Goal: Information Seeking & Learning: Learn about a topic

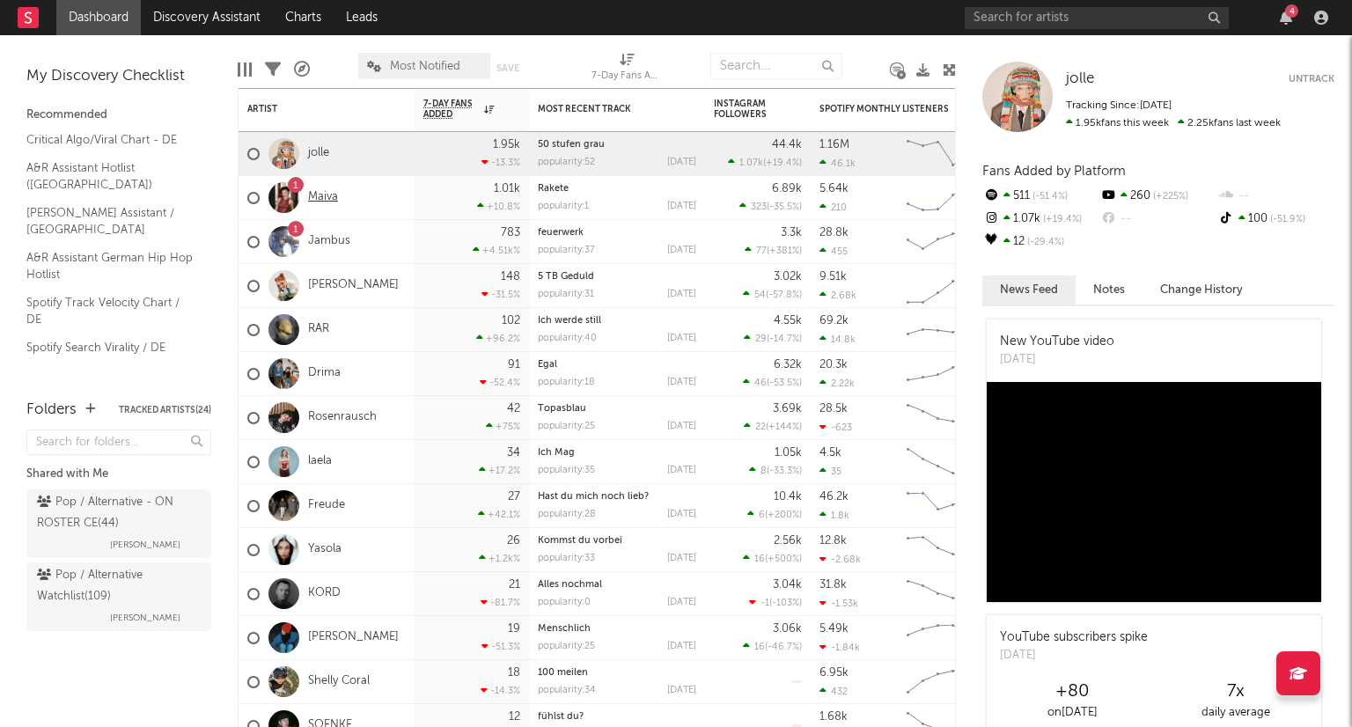
click at [328, 200] on link "Maiva" at bounding box center [323, 197] width 30 height 15
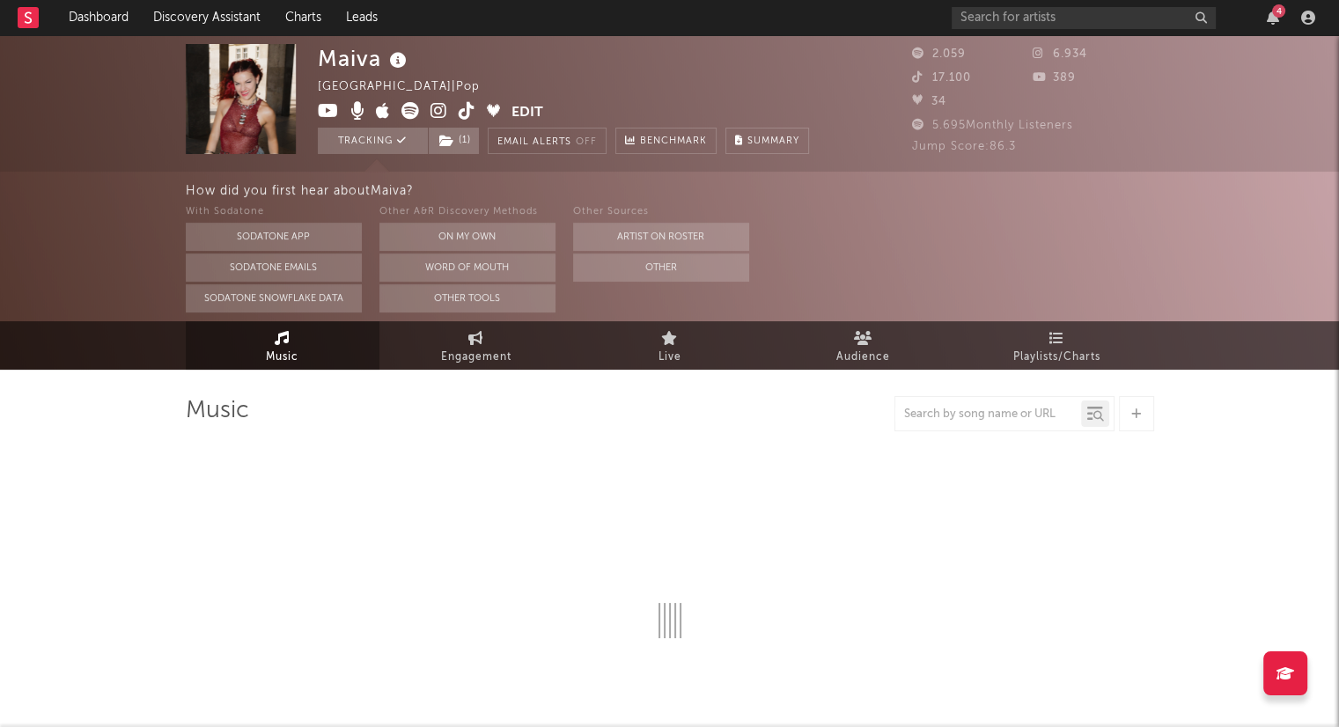
select select "6m"
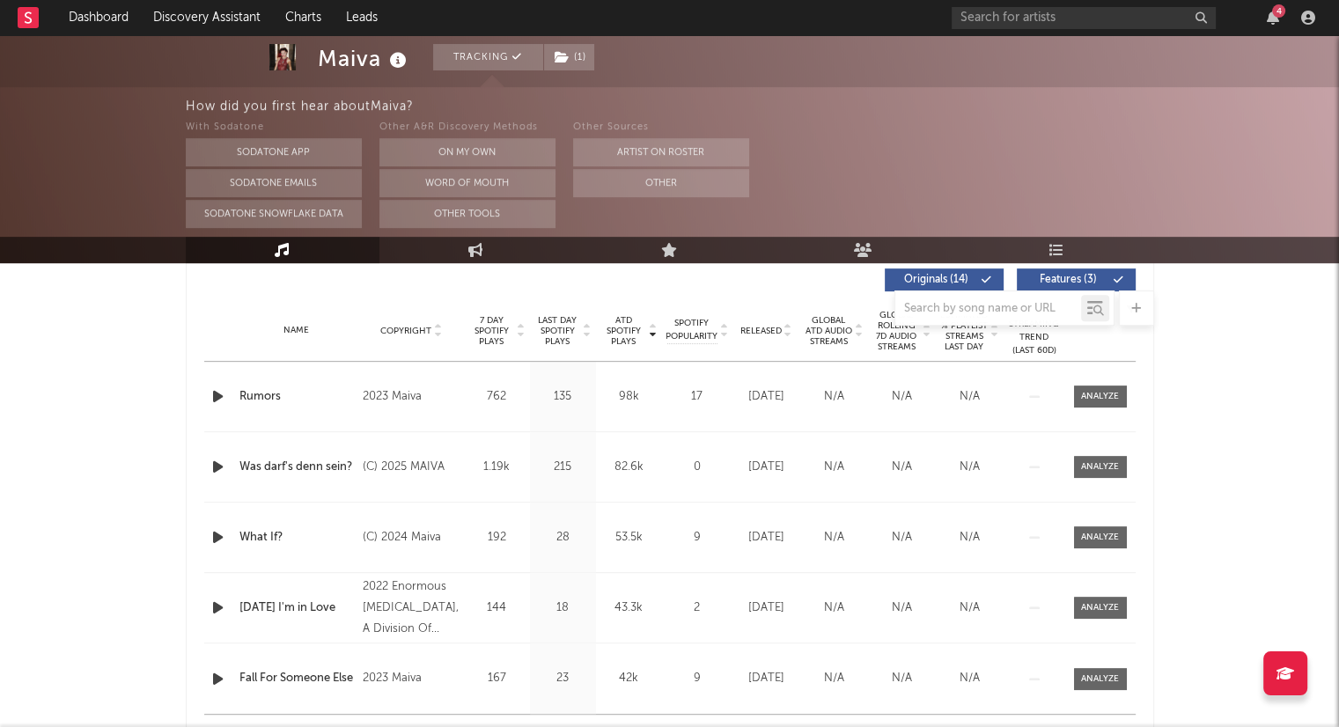
scroll to position [672, 0]
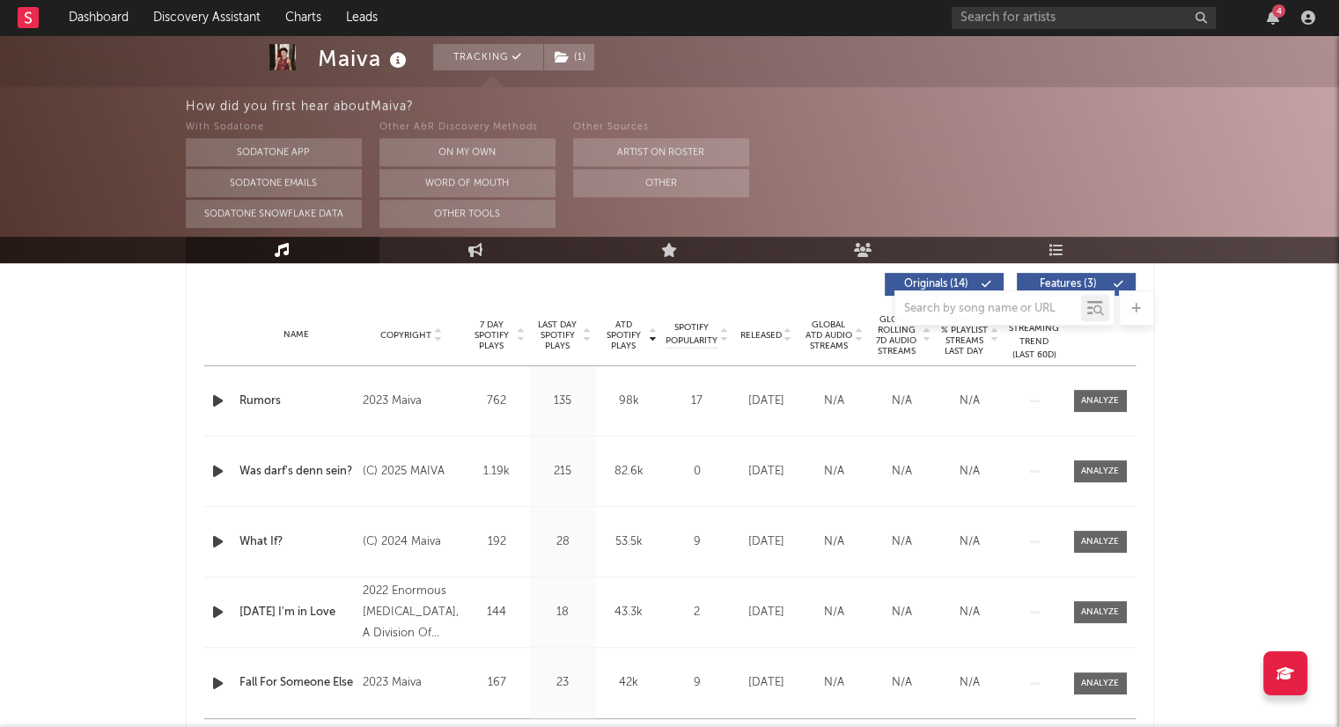
click at [789, 338] on icon at bounding box center [787, 338] width 9 height 7
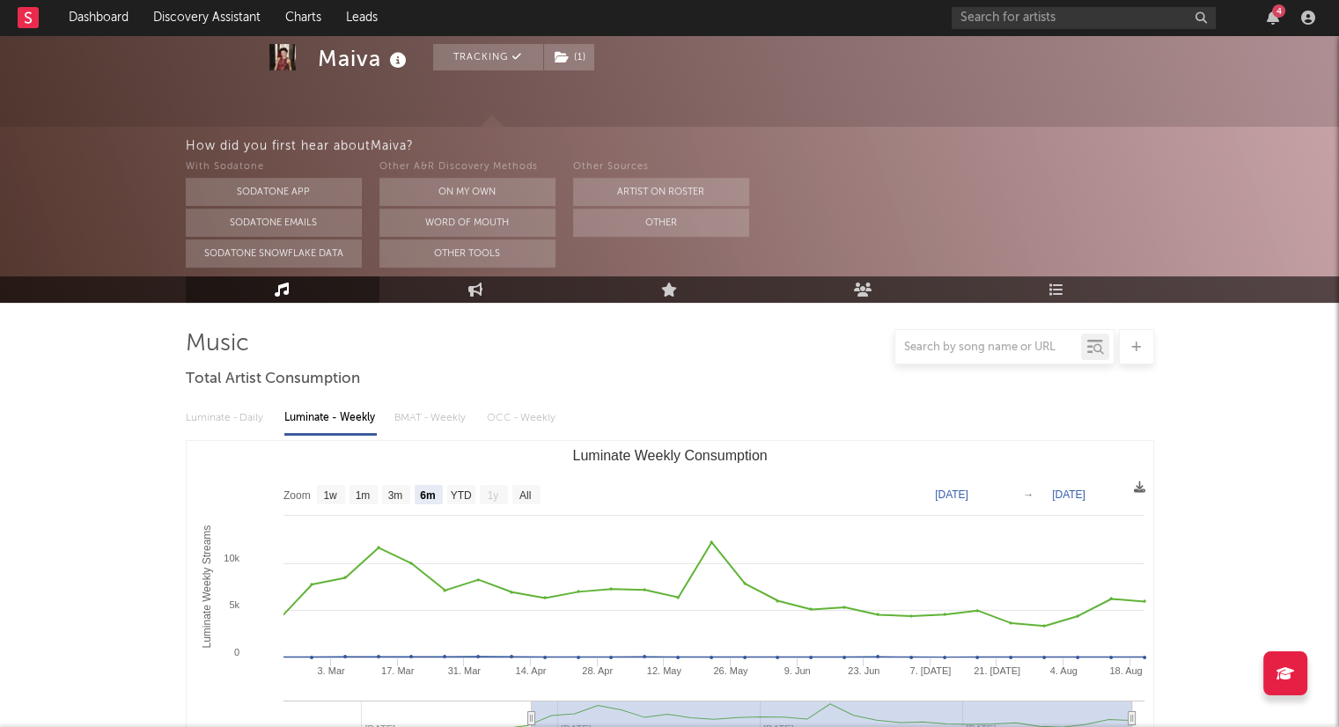
scroll to position [0, 0]
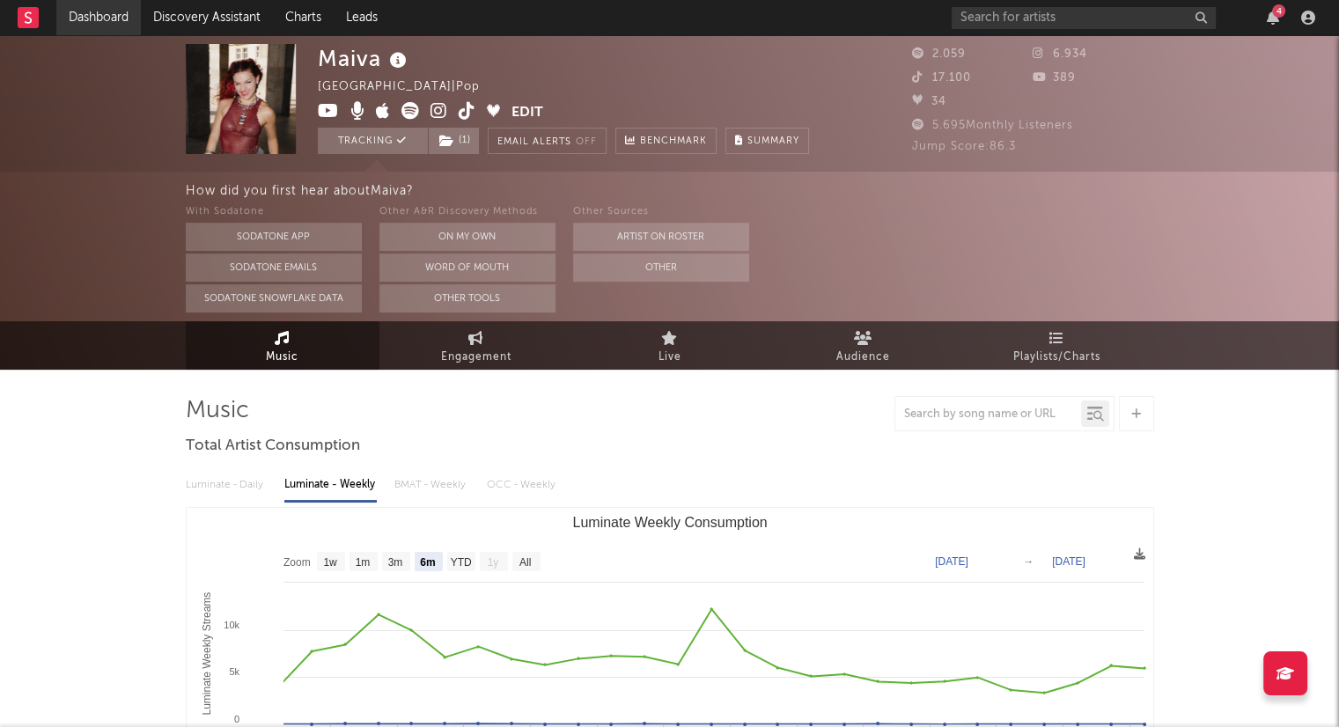
click at [119, 24] on link "Dashboard" at bounding box center [98, 17] width 84 height 35
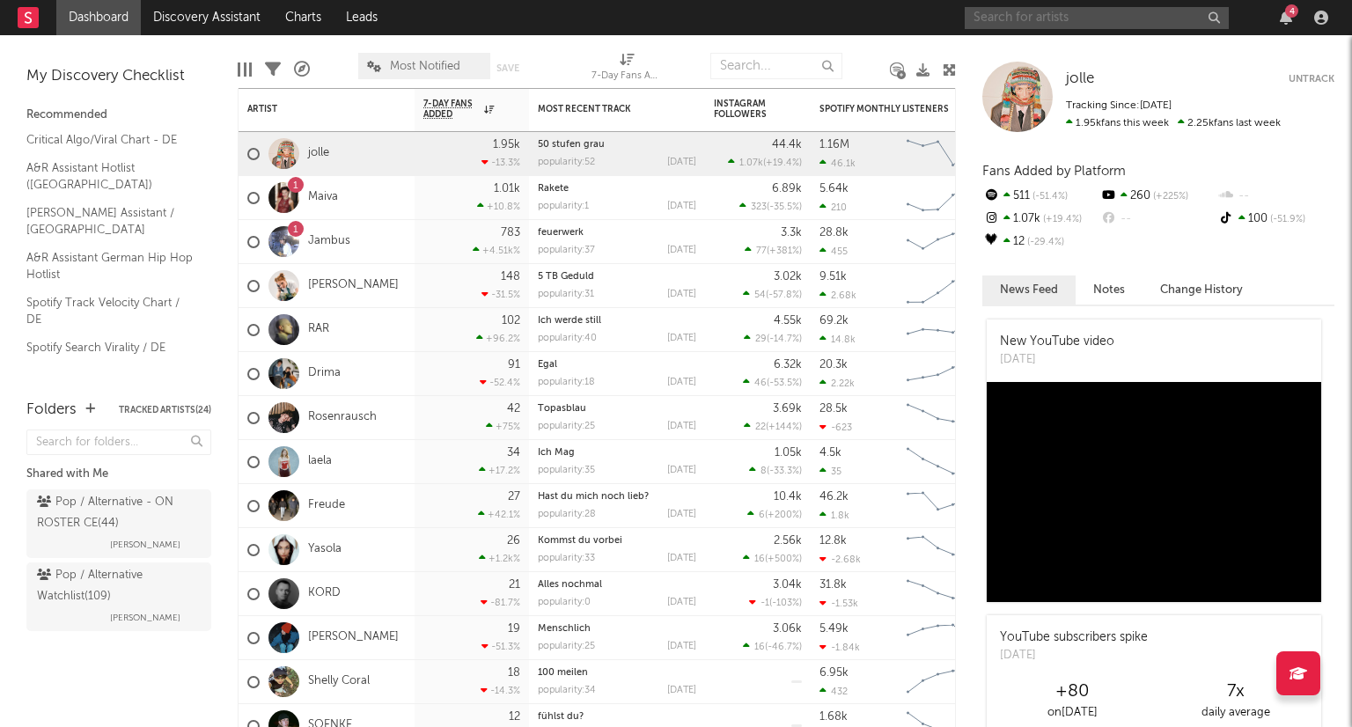
click at [1059, 18] on input "text" at bounding box center [1097, 18] width 264 height 22
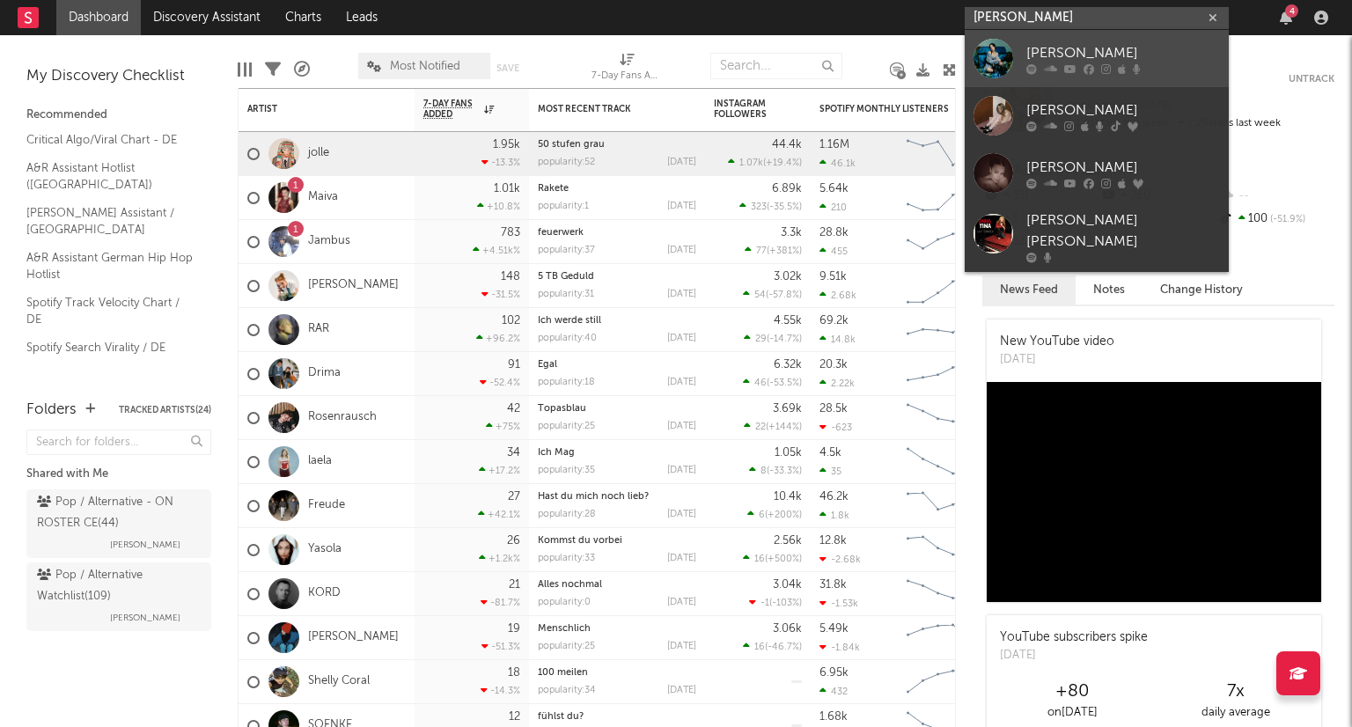
type input "[PERSON_NAME]"
click at [1089, 48] on div "[PERSON_NAME]" at bounding box center [1123, 52] width 194 height 21
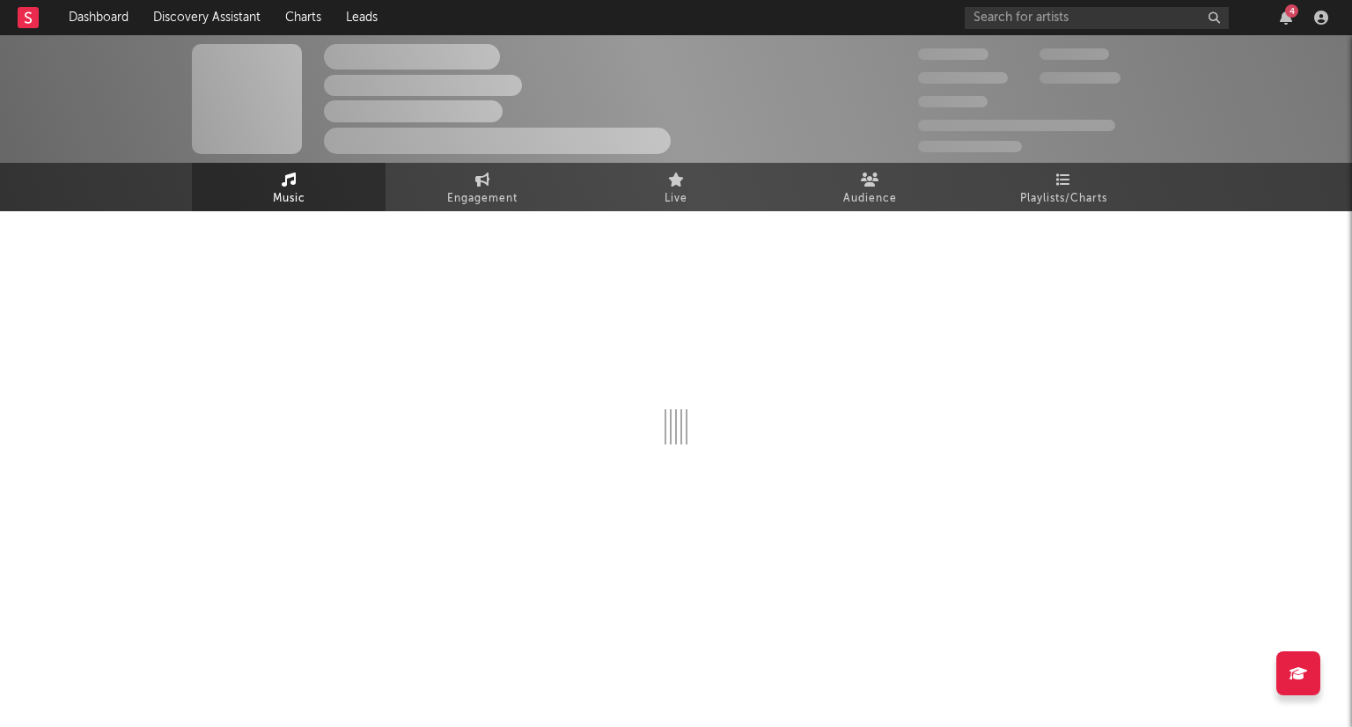
select select "6m"
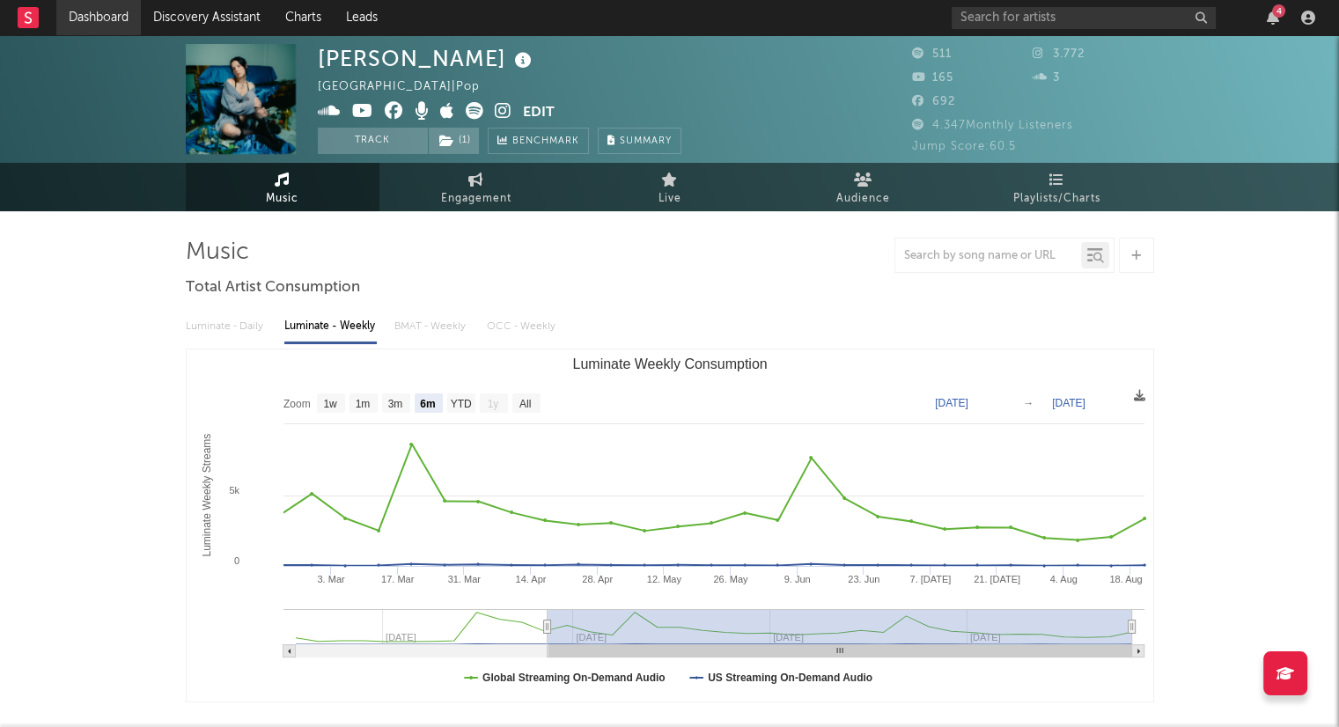
click at [87, 25] on link "Dashboard" at bounding box center [98, 17] width 84 height 35
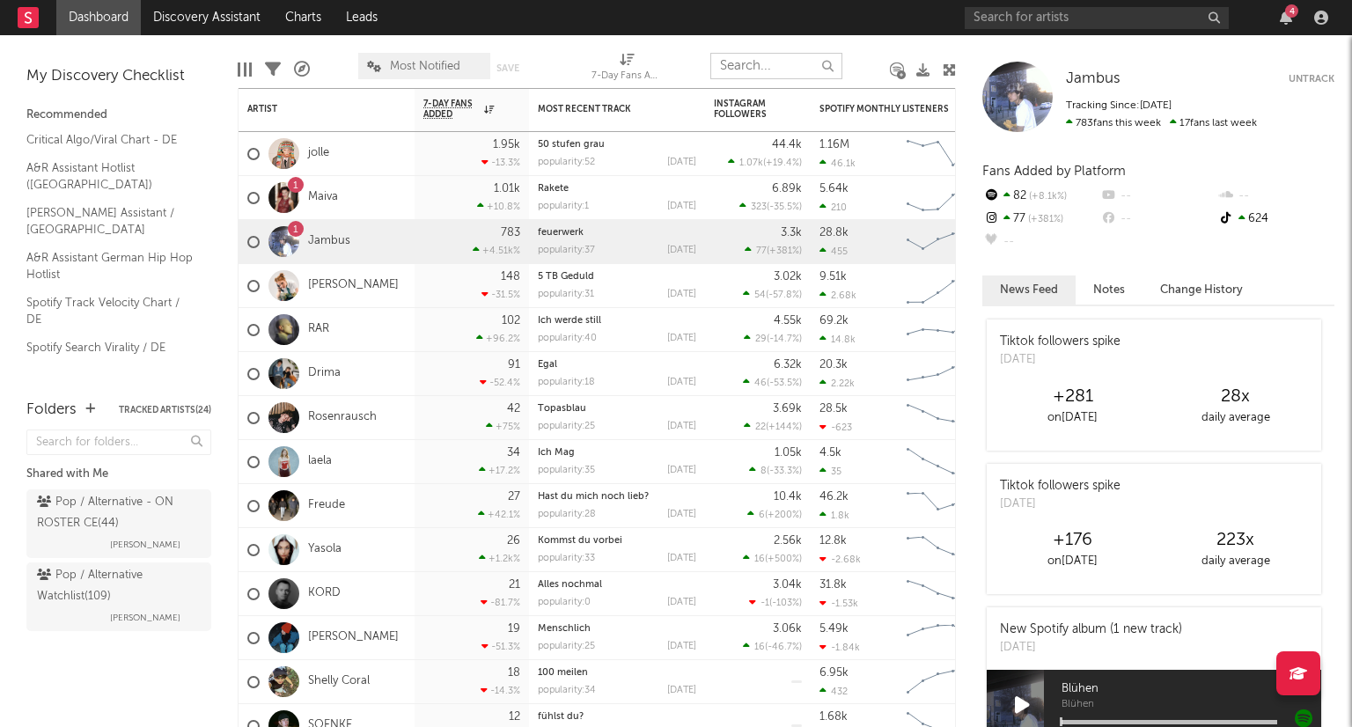
click at [743, 66] on input "text" at bounding box center [776, 66] width 132 height 26
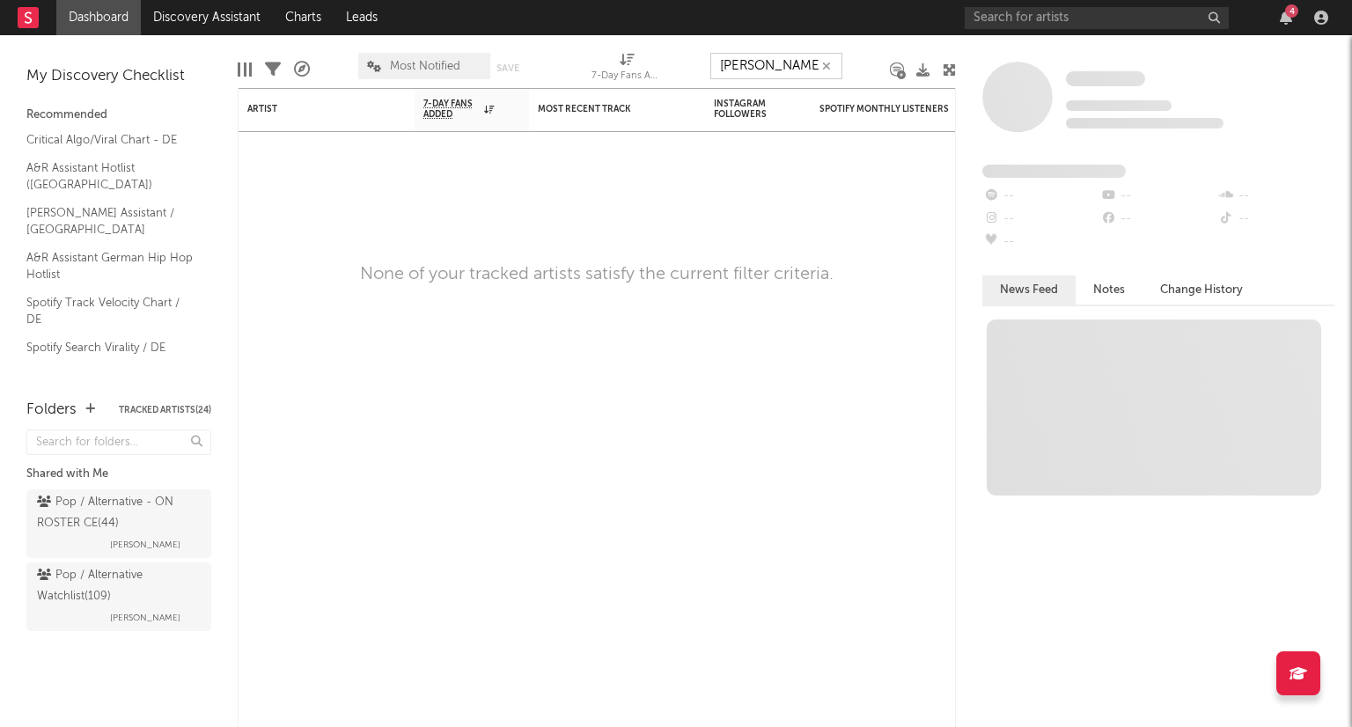
type input "[PERSON_NAME]"
click at [828, 61] on icon "button" at bounding box center [826, 66] width 9 height 11
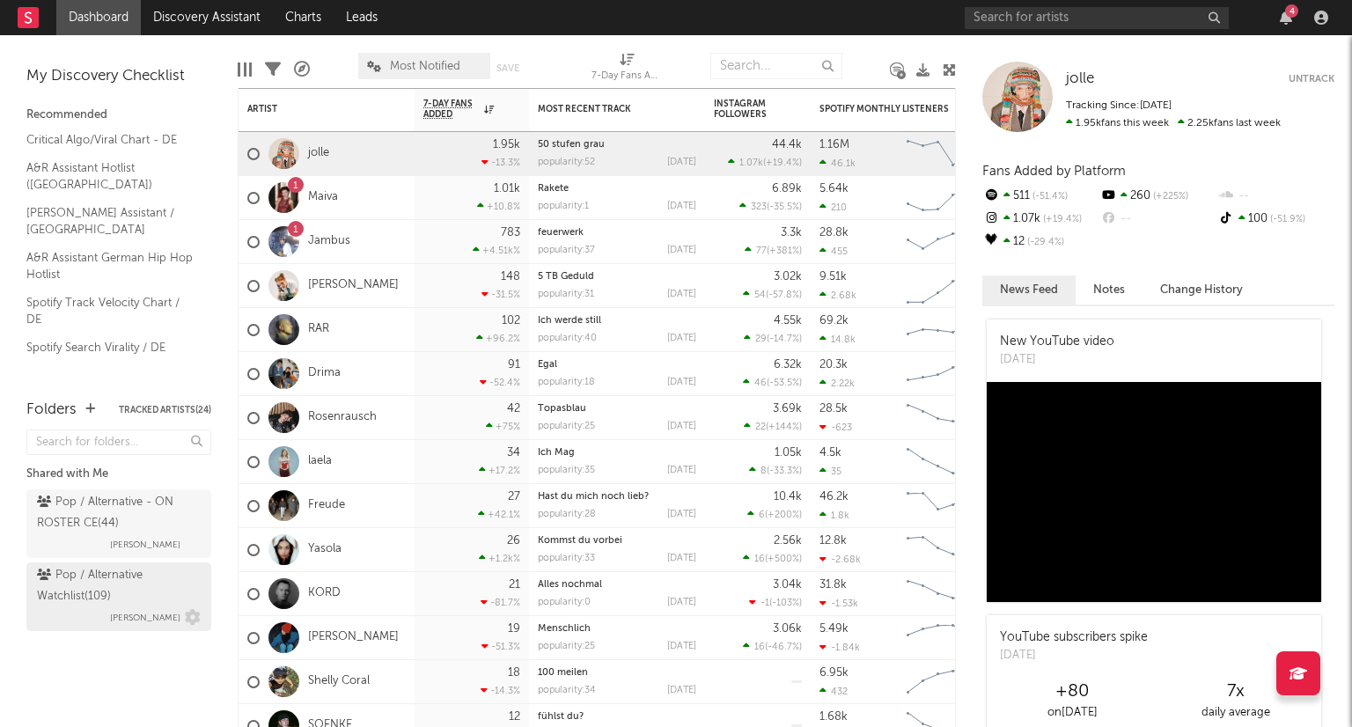
click at [130, 601] on div "Pop / Alternative Watchlist ( 109 )" at bounding box center [116, 586] width 159 height 42
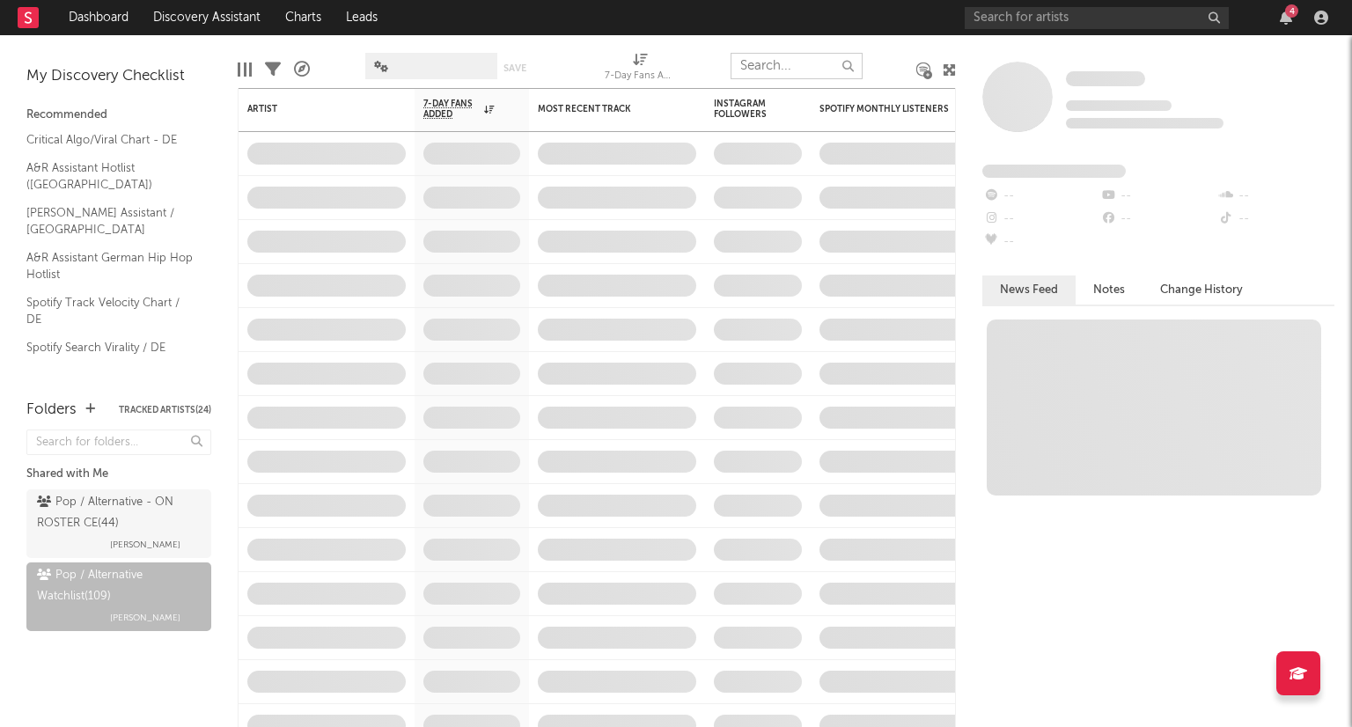
click at [779, 67] on input "text" at bounding box center [796, 66] width 132 height 26
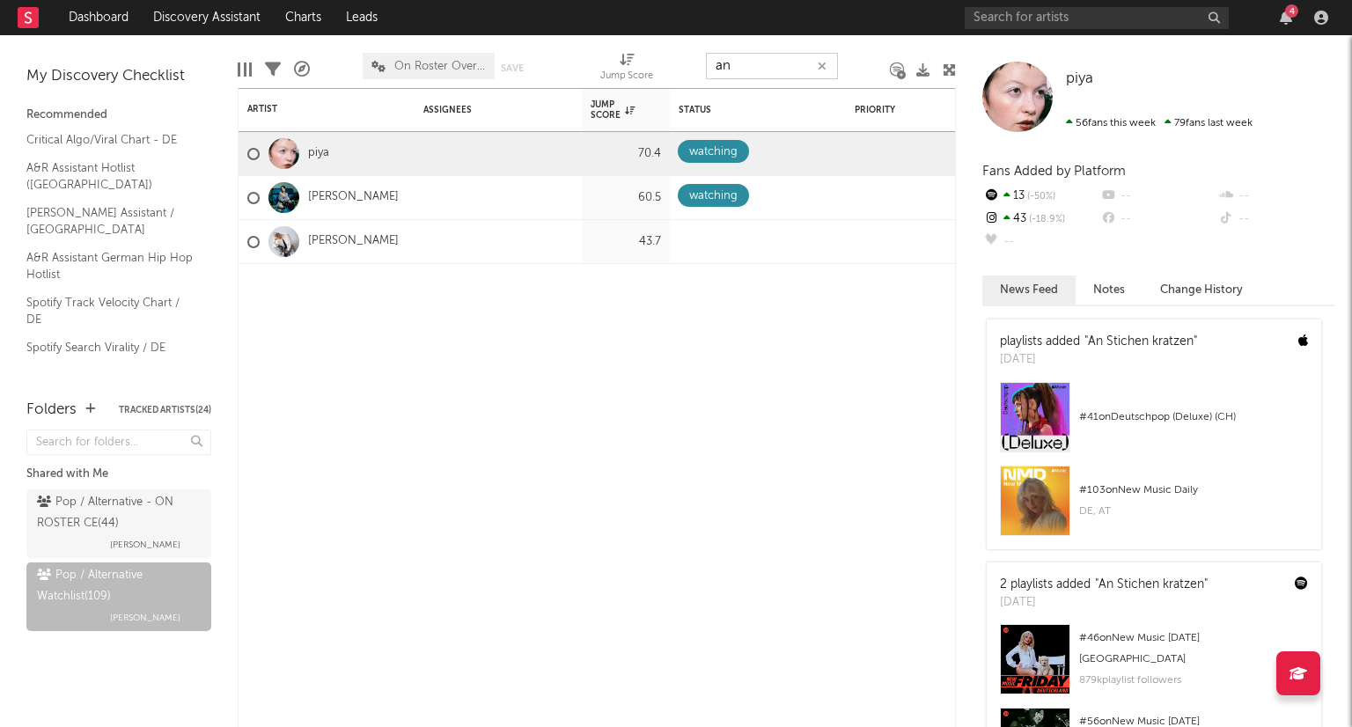
type input "a"
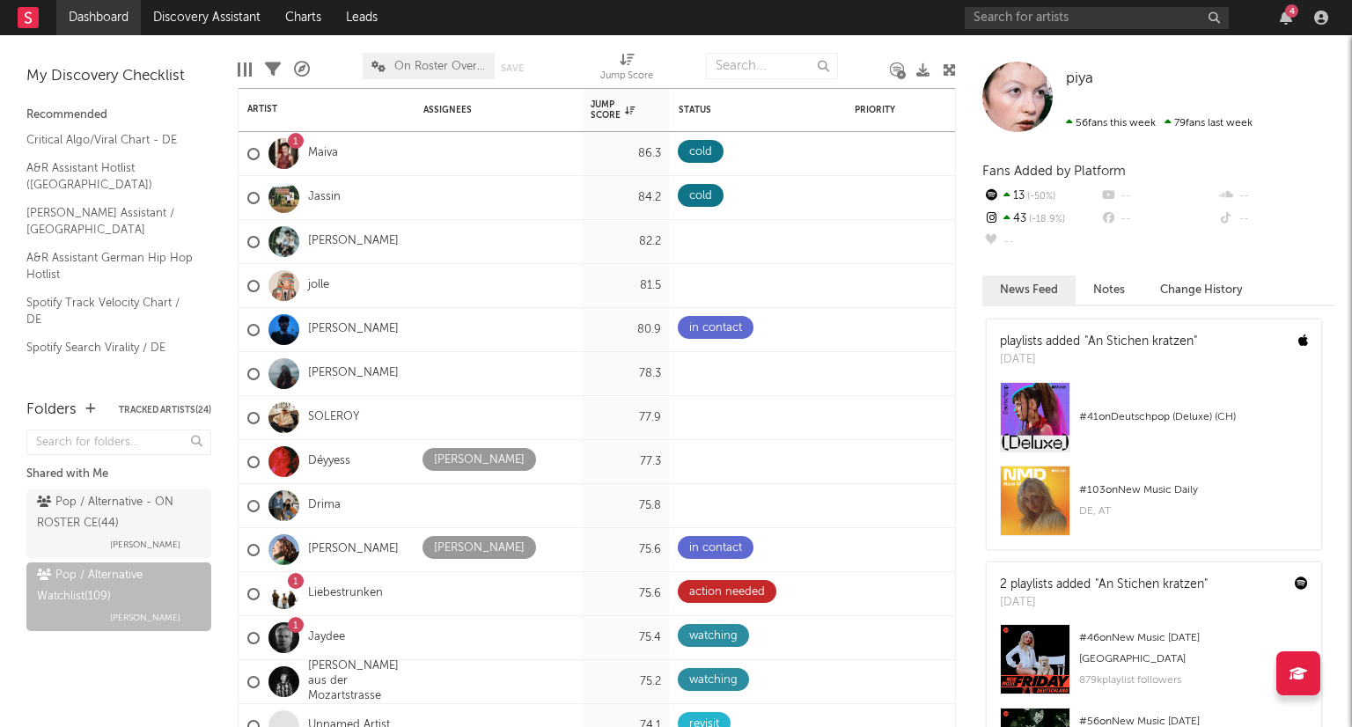
click at [120, 19] on link "Dashboard" at bounding box center [98, 17] width 84 height 35
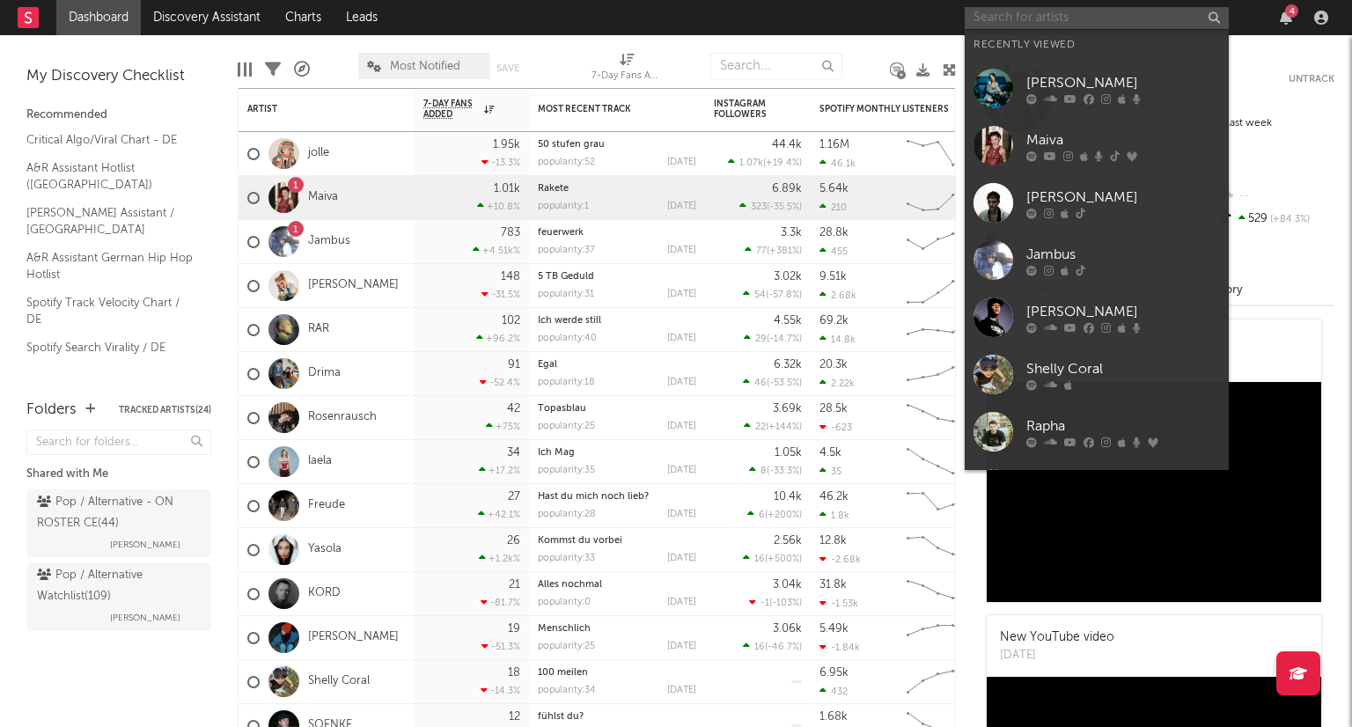
click at [1063, 19] on input "text" at bounding box center [1097, 18] width 264 height 22
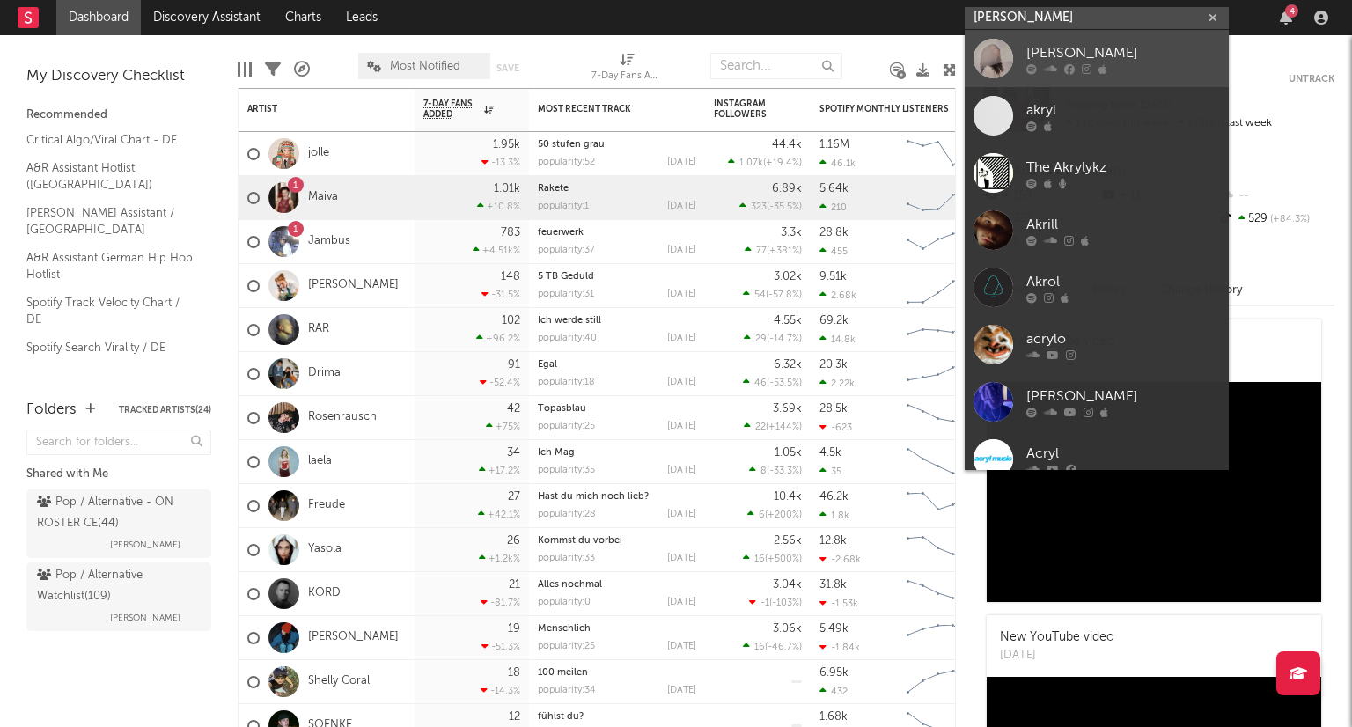
type input "[PERSON_NAME]"
click at [1086, 50] on div "[PERSON_NAME]" at bounding box center [1123, 52] width 194 height 21
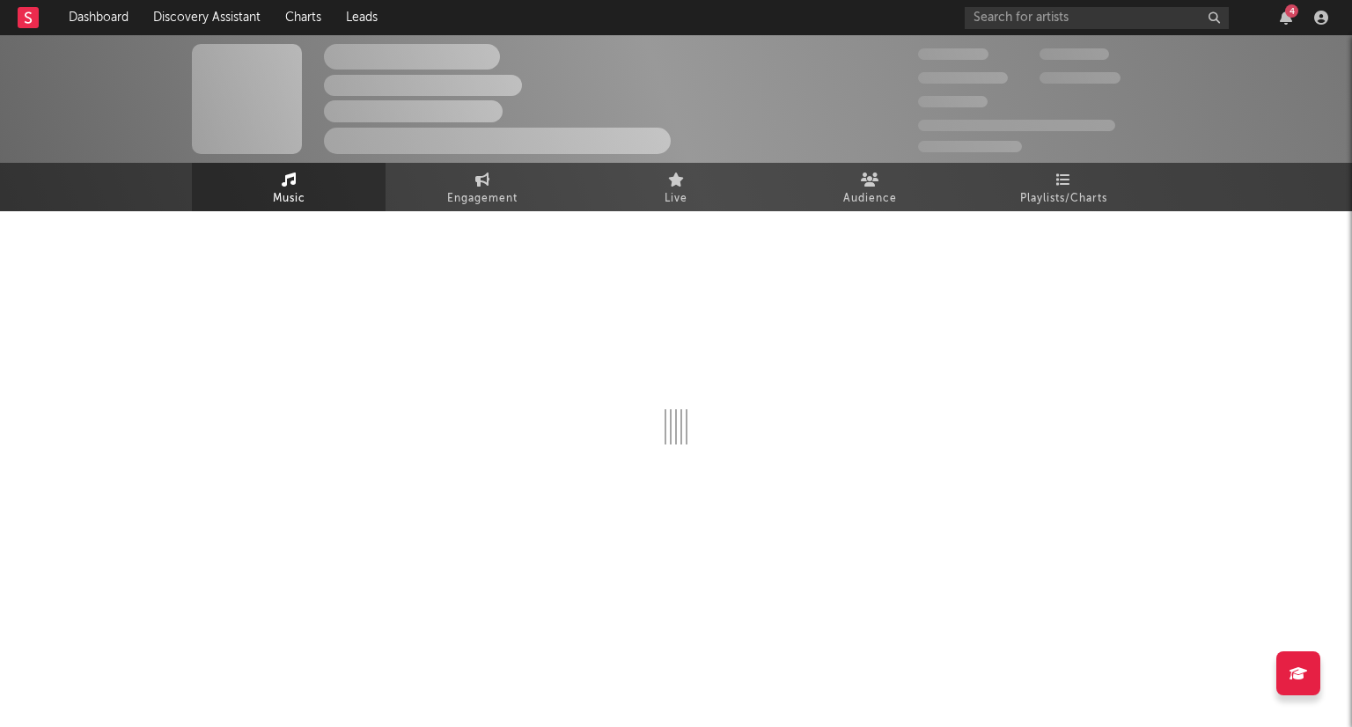
select select "1w"
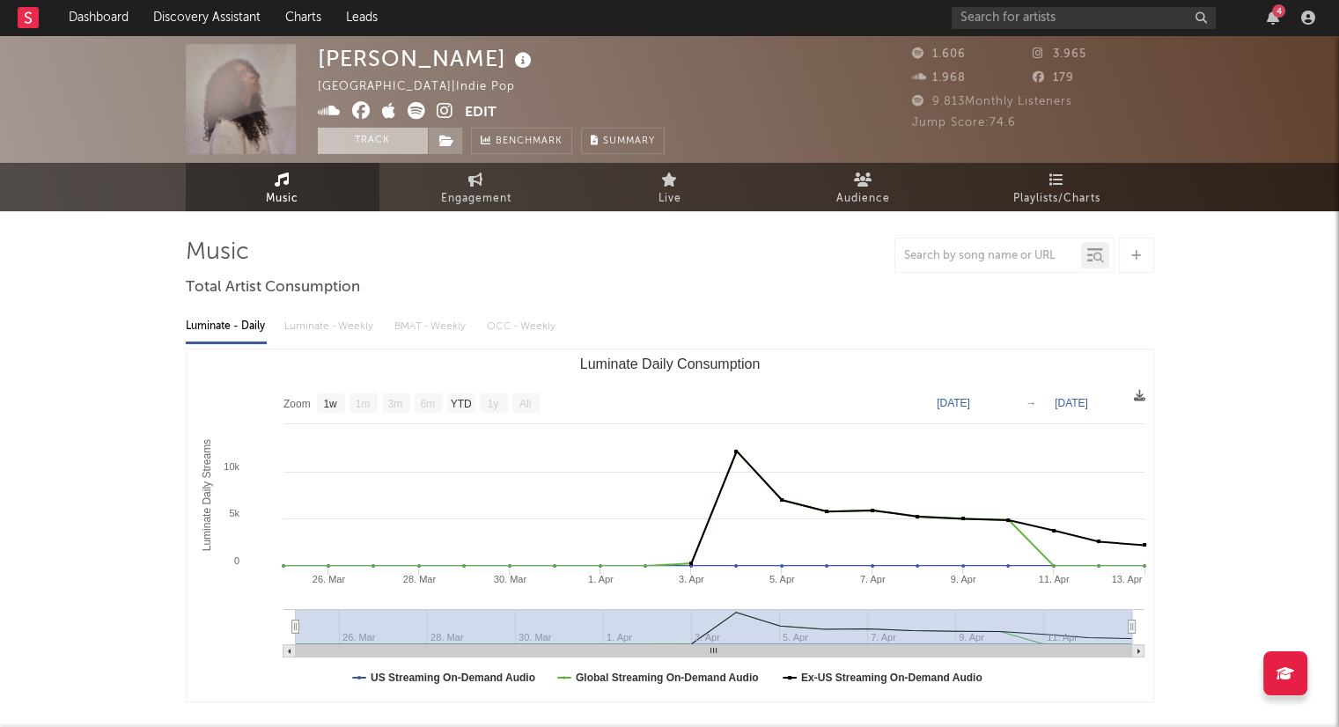
click at [404, 149] on button "Track" at bounding box center [373, 141] width 110 height 26
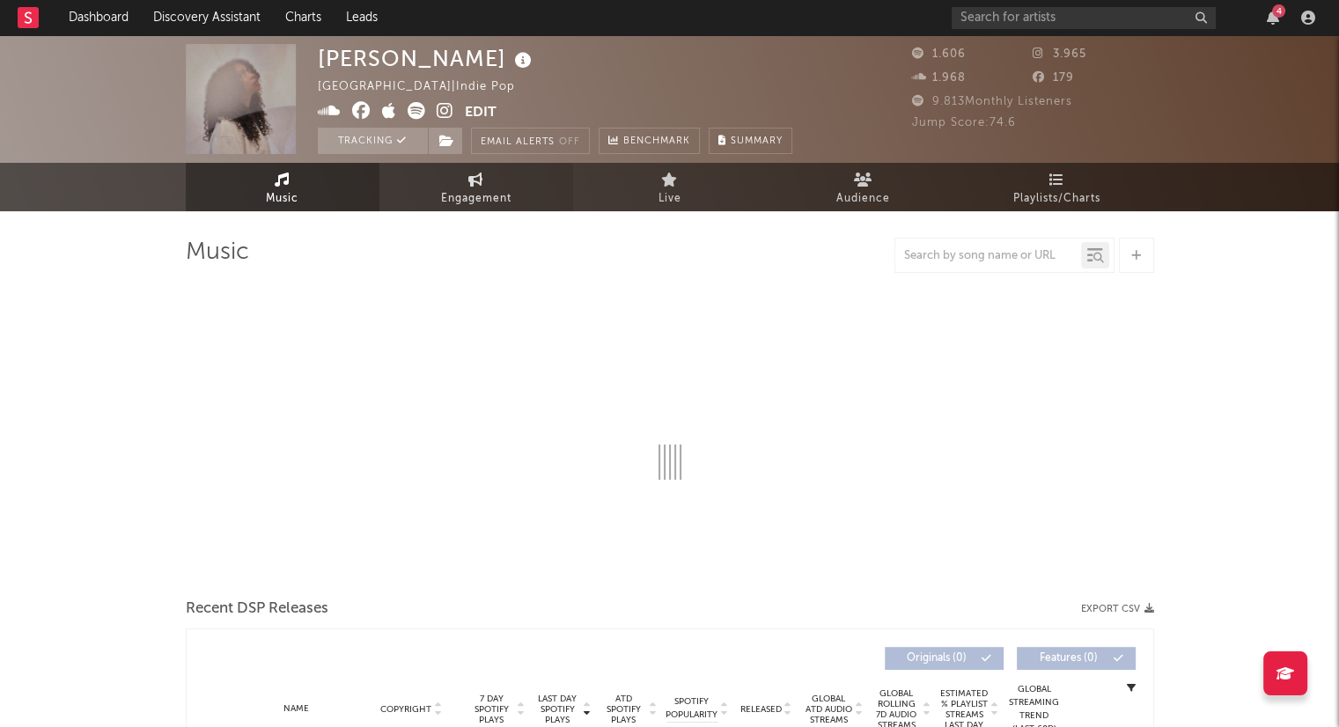
click at [497, 205] on span "Engagement" at bounding box center [476, 198] width 70 height 21
select select "1w"
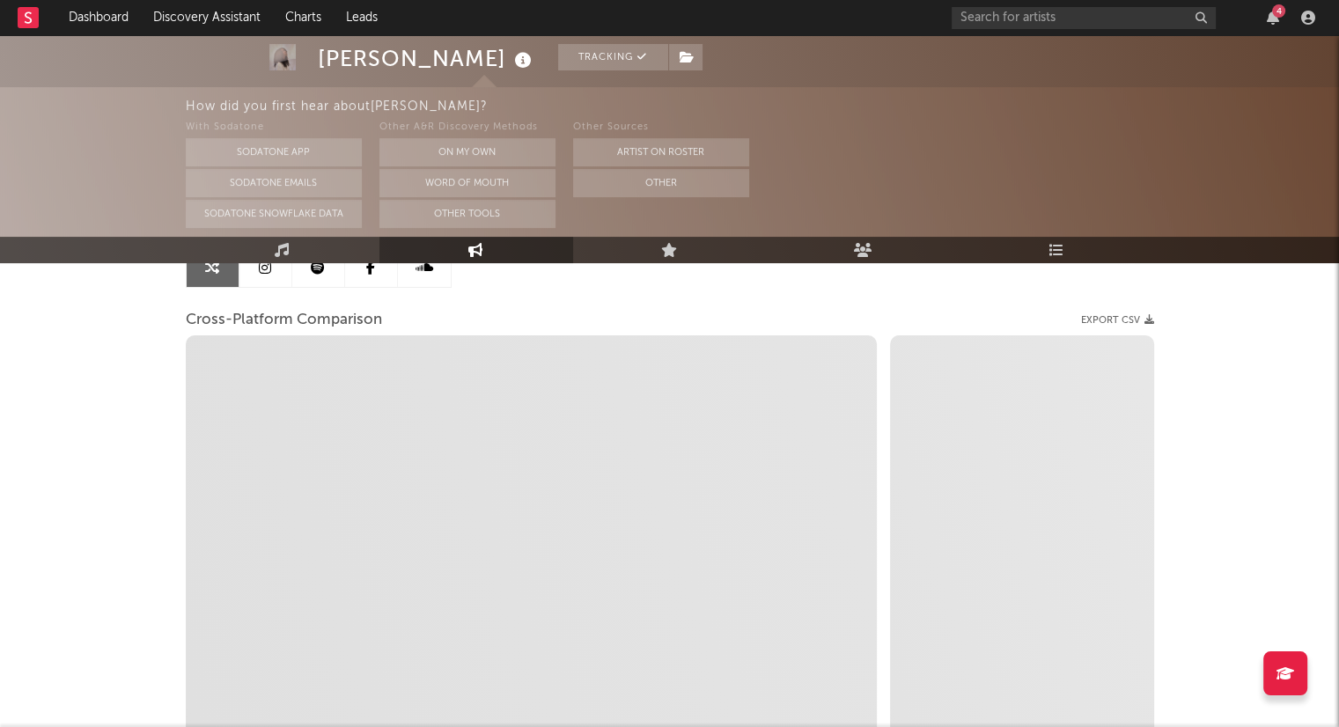
scroll to position [201, 0]
select select "1m"
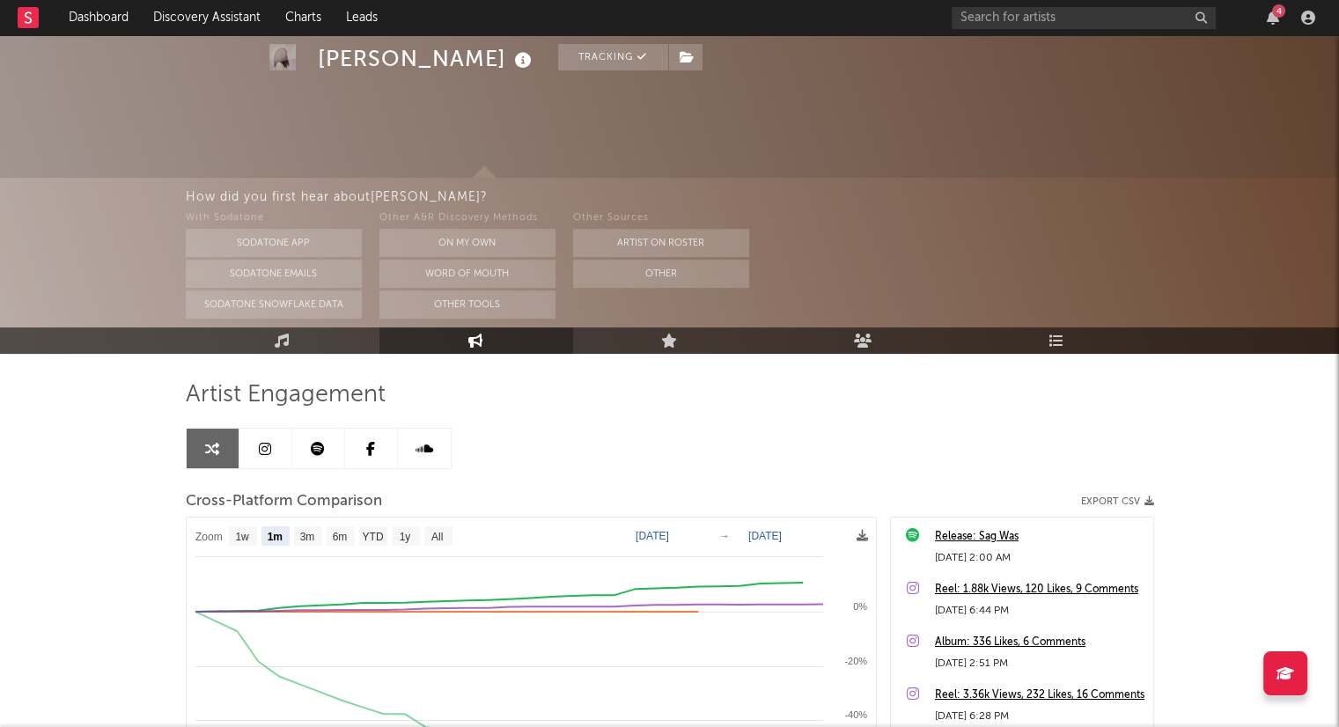
scroll to position [0, 0]
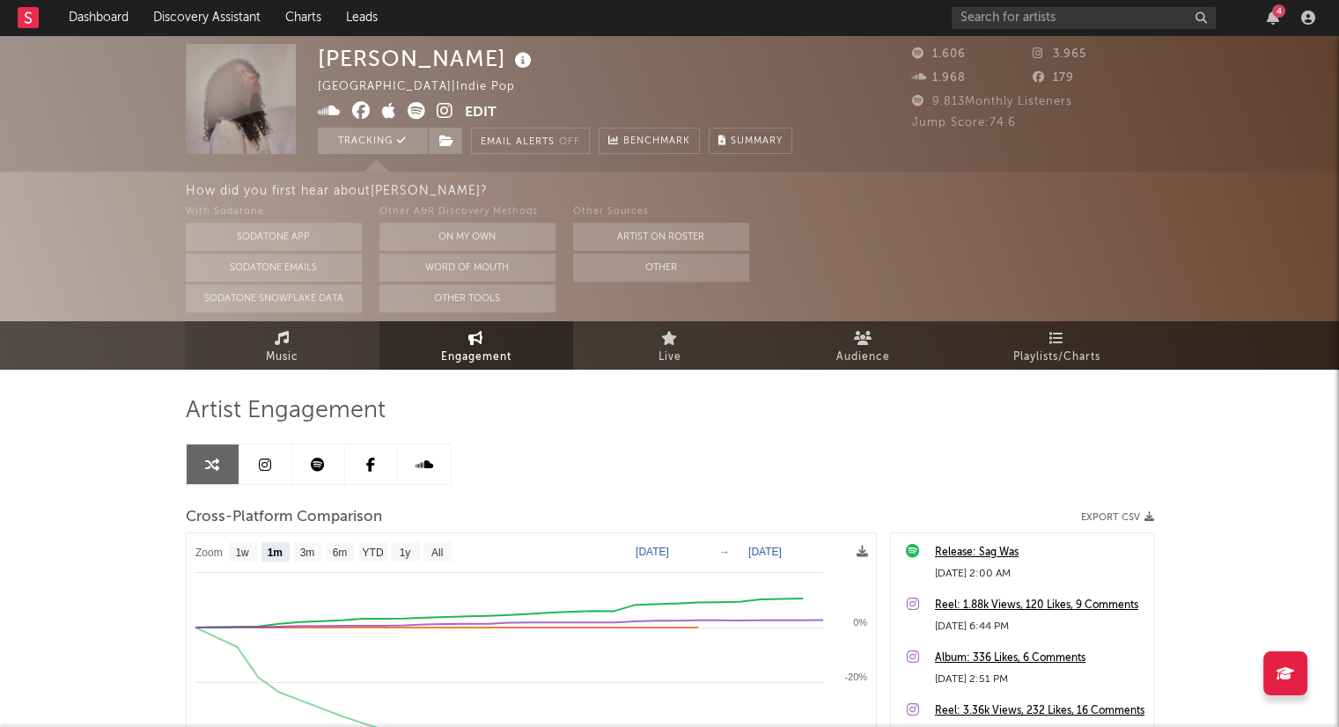
click at [264, 335] on link "Music" at bounding box center [283, 345] width 194 height 48
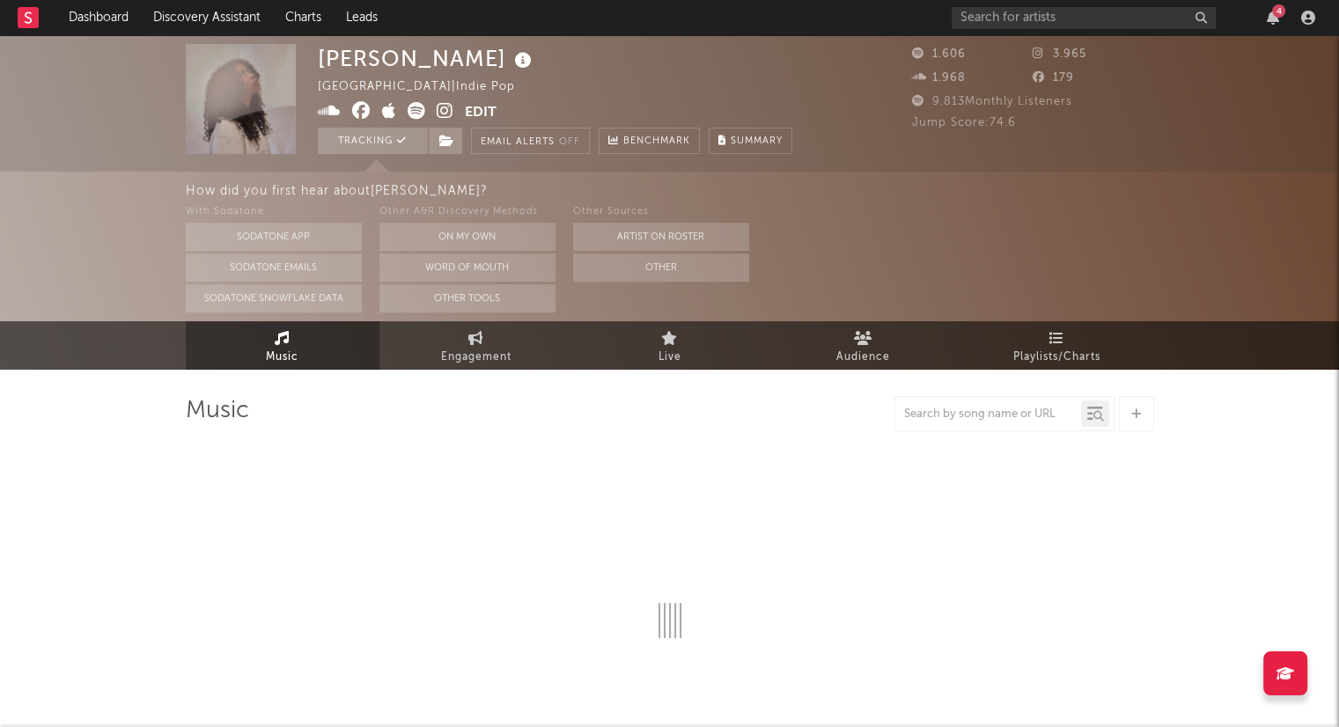
select select "1w"
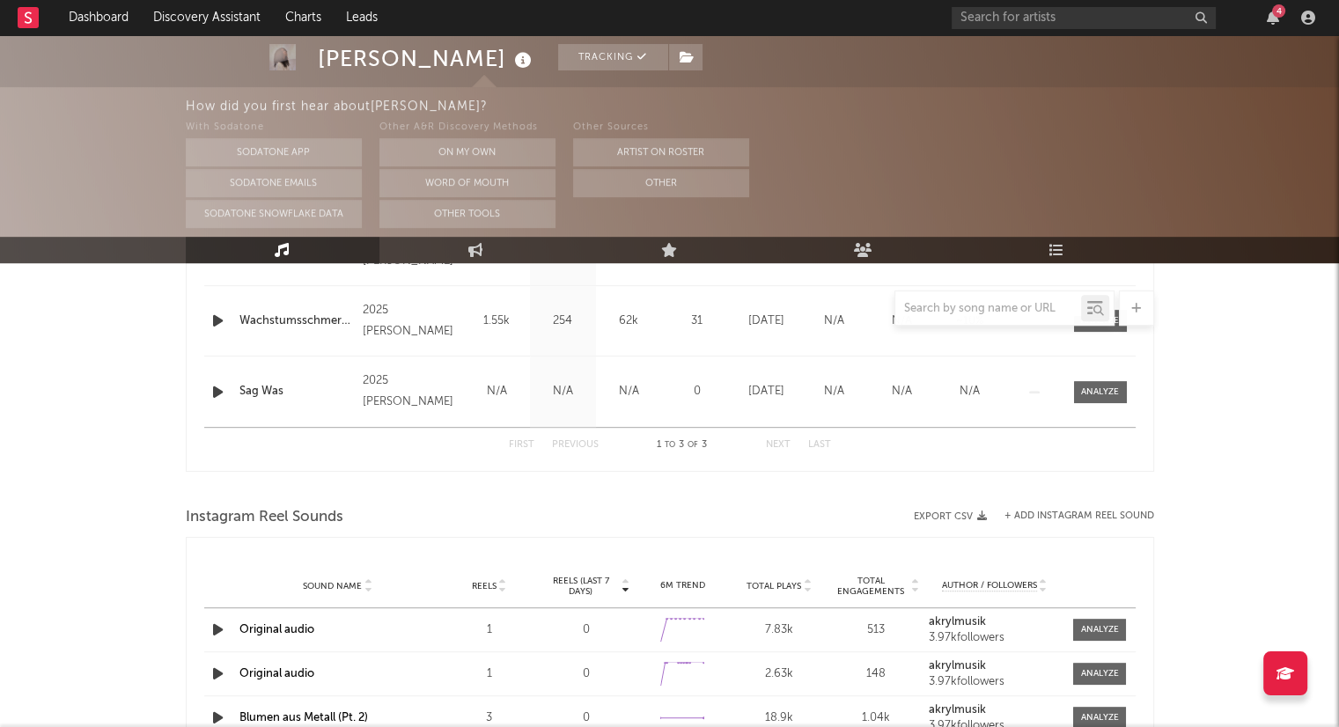
scroll to position [815, 0]
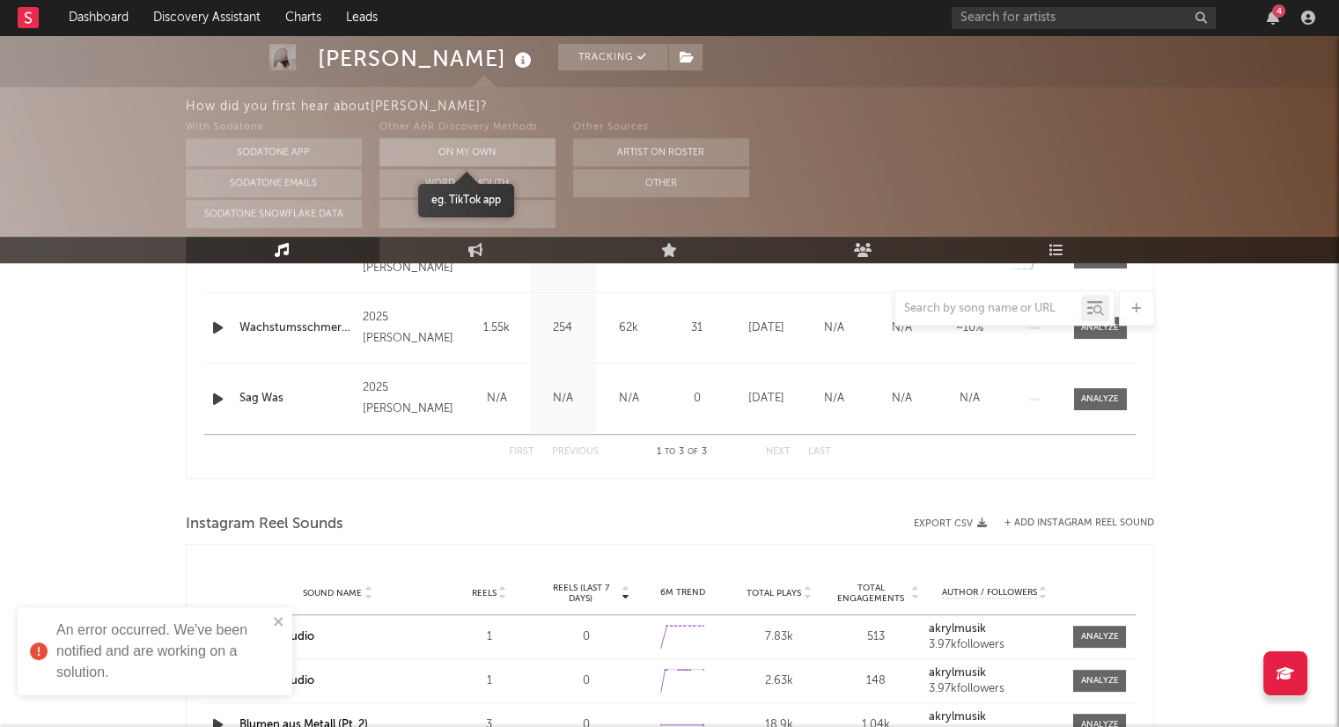
click at [447, 147] on button "On My Own" at bounding box center [467, 152] width 176 height 28
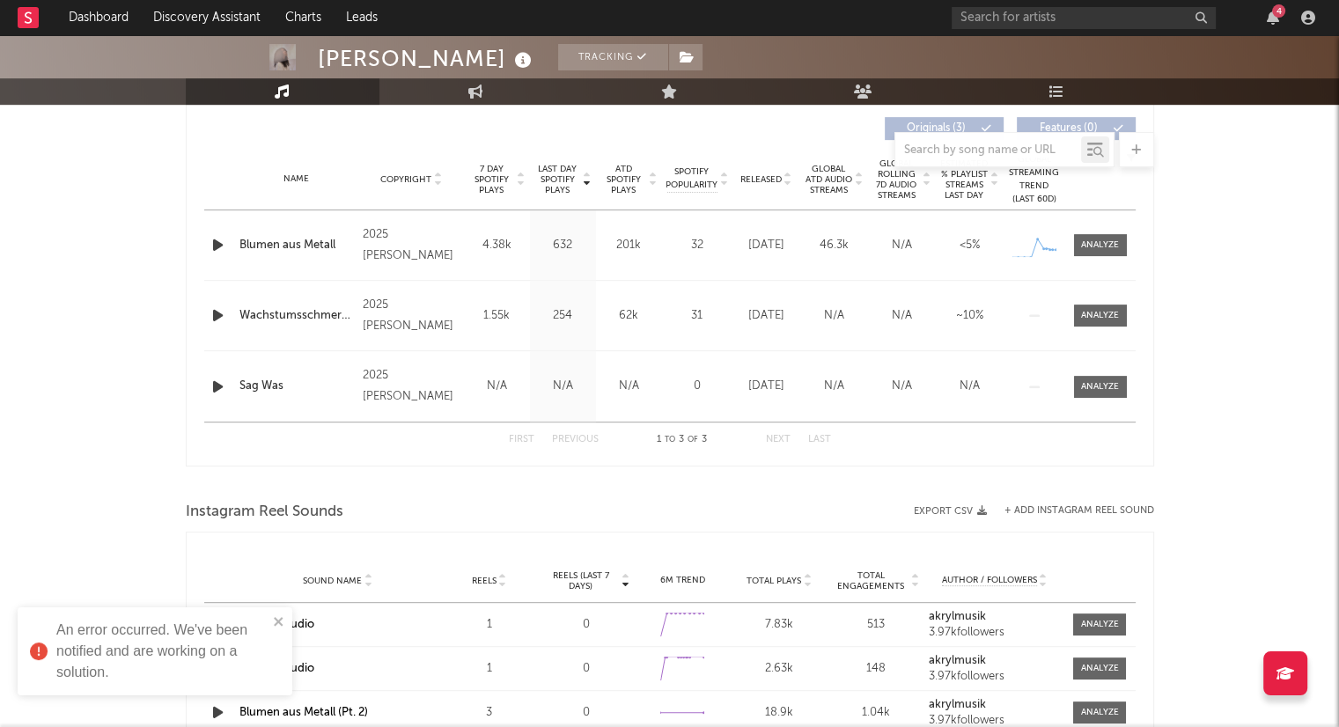
scroll to position [657, 0]
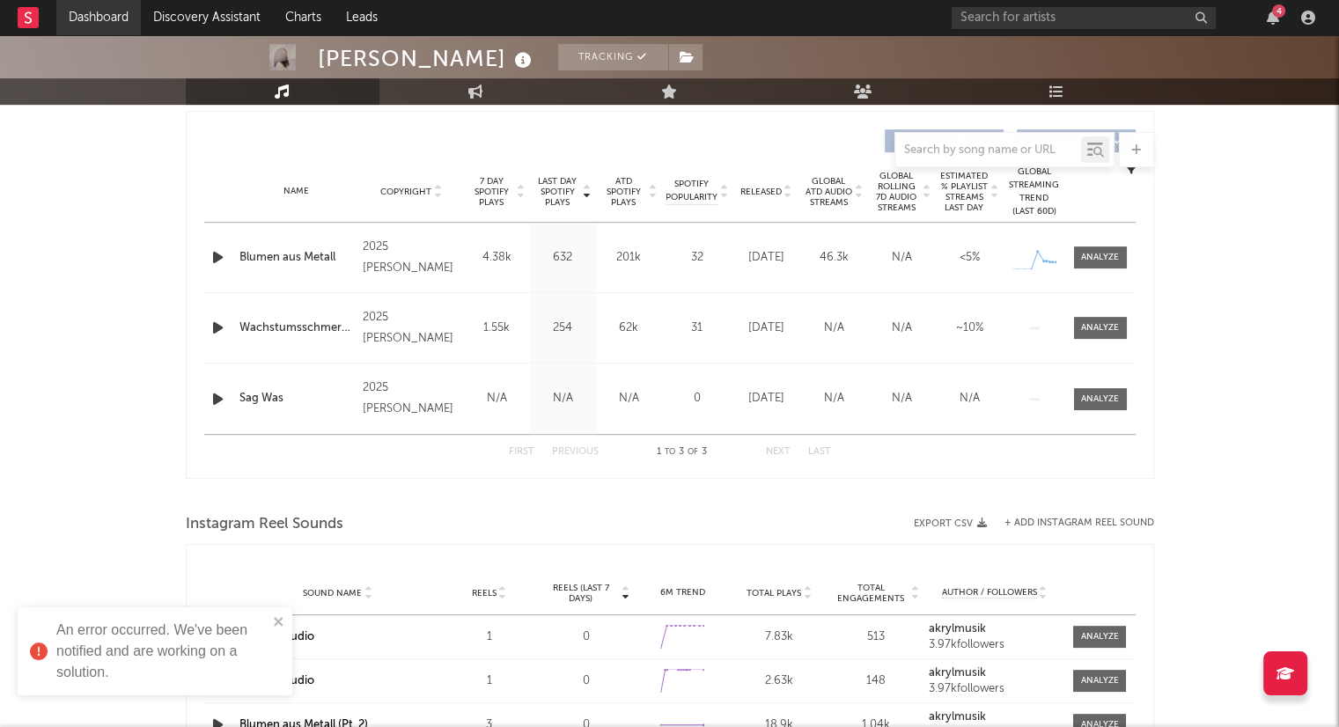
click at [116, 23] on link "Dashboard" at bounding box center [98, 17] width 84 height 35
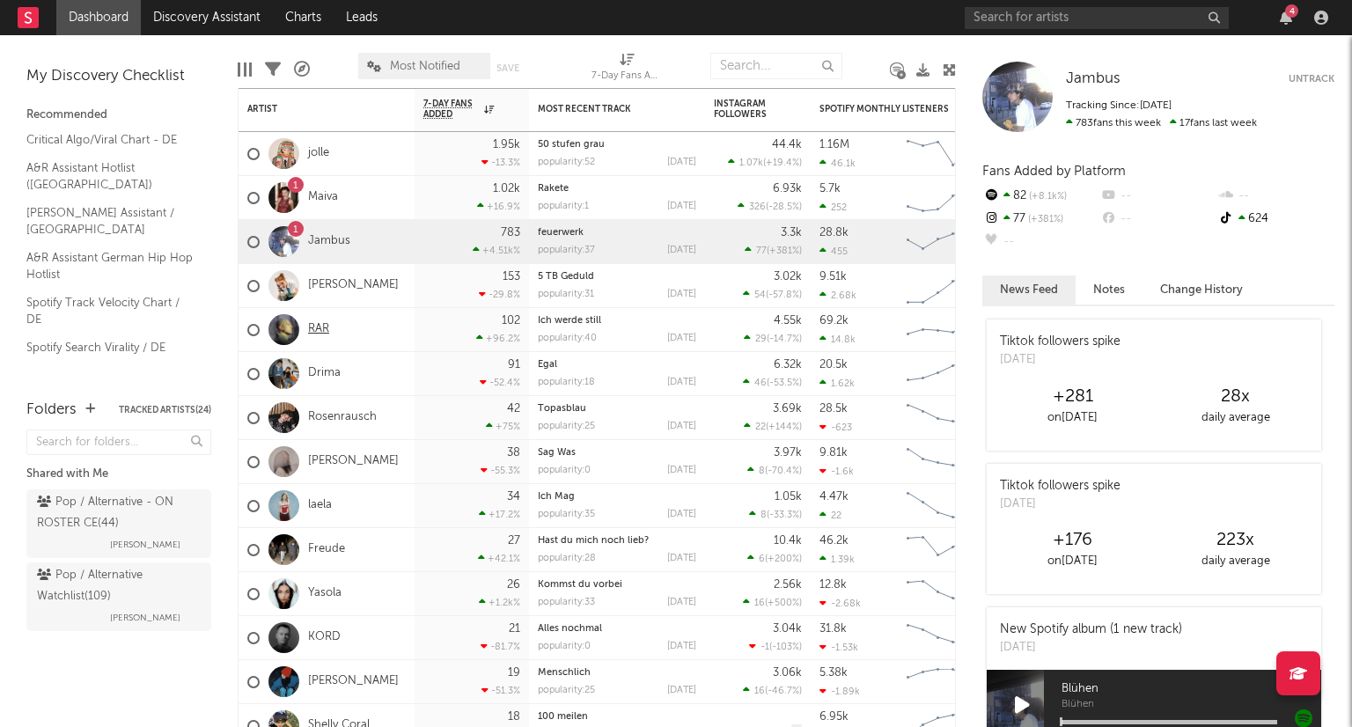
click at [320, 332] on link "RAR" at bounding box center [318, 329] width 21 height 15
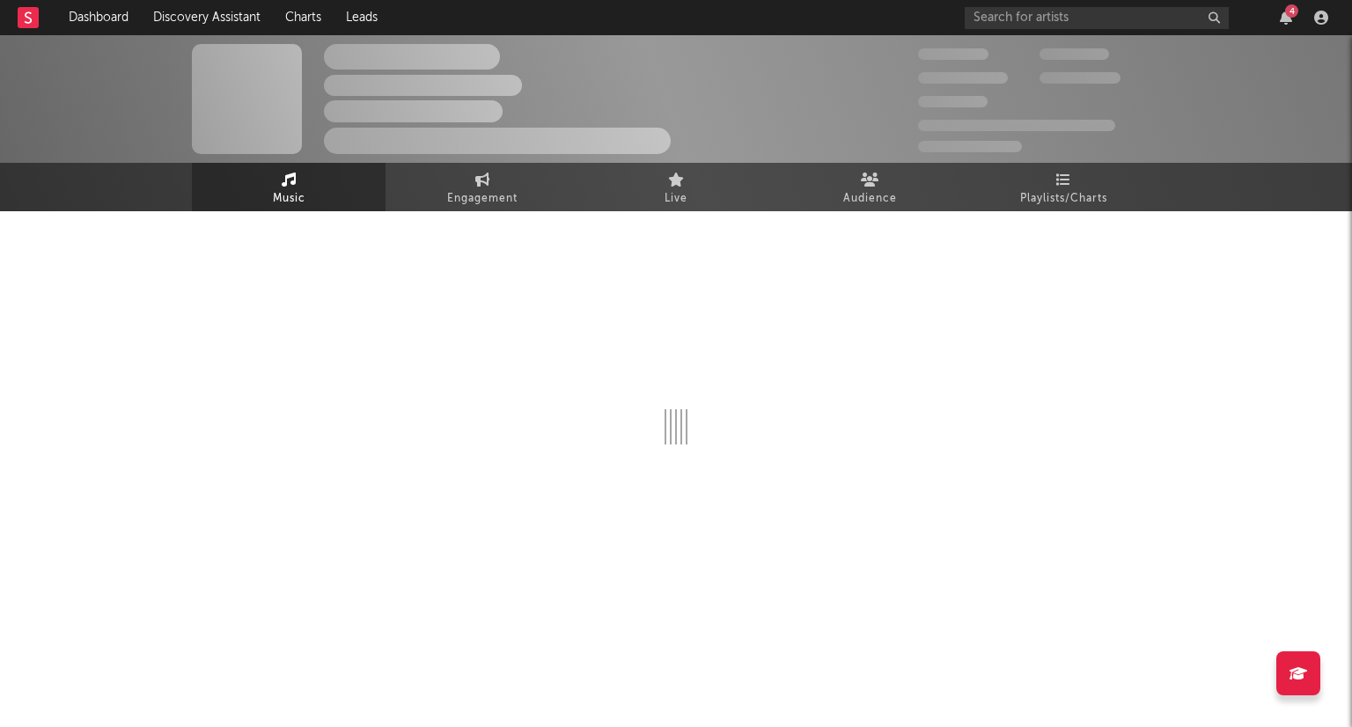
select select "6m"
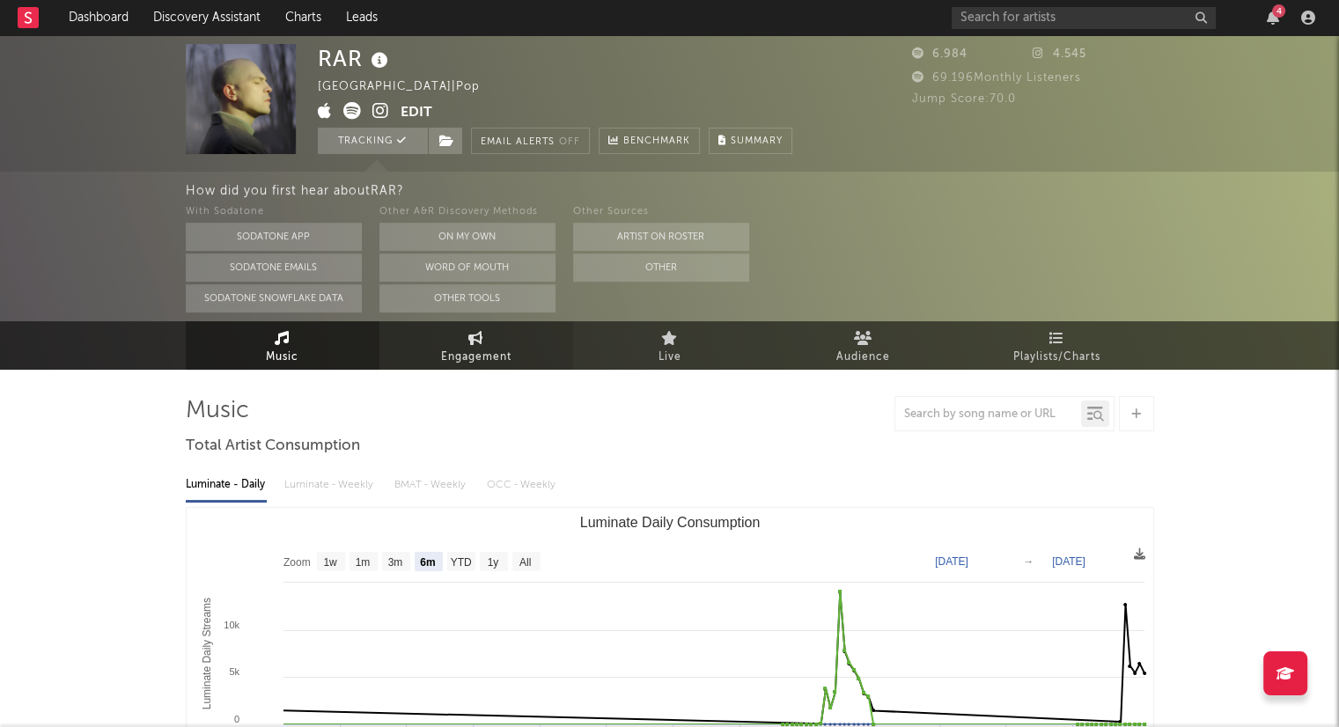
click at [493, 362] on span "Engagement" at bounding box center [476, 357] width 70 height 21
select select "1w"
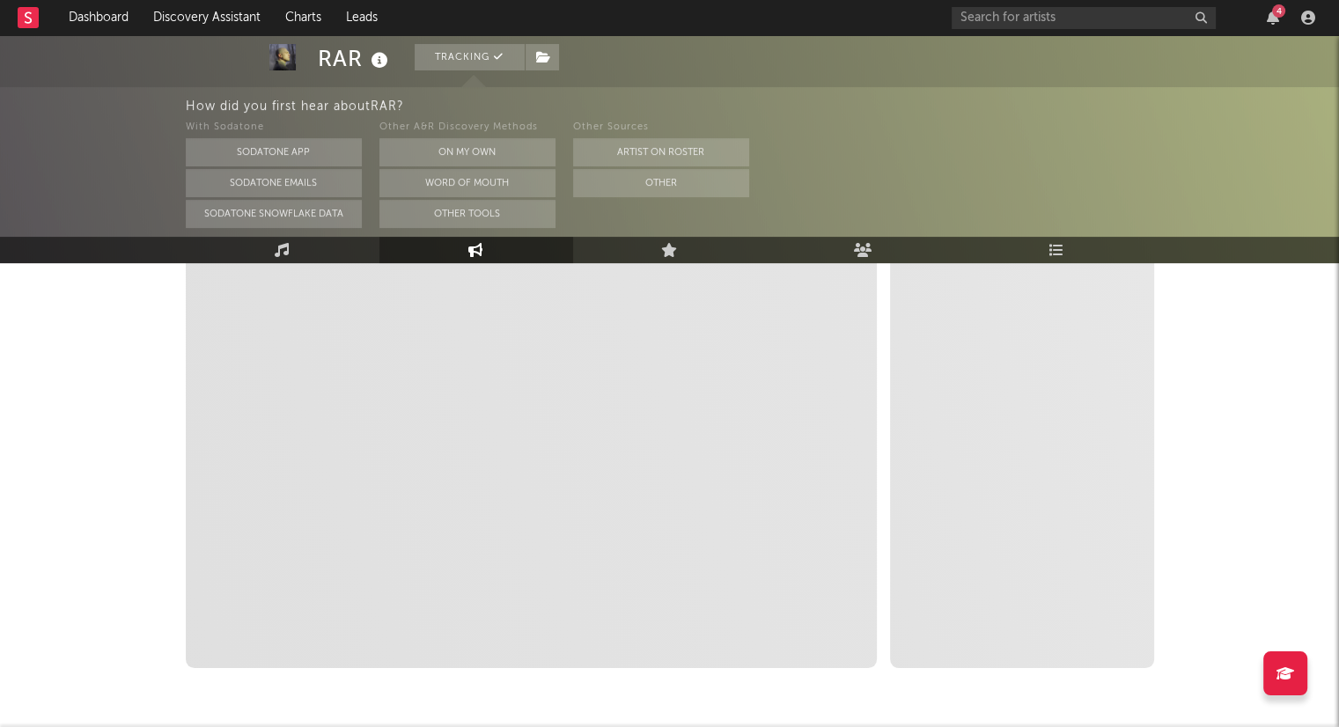
scroll to position [327, 0]
select select "1m"
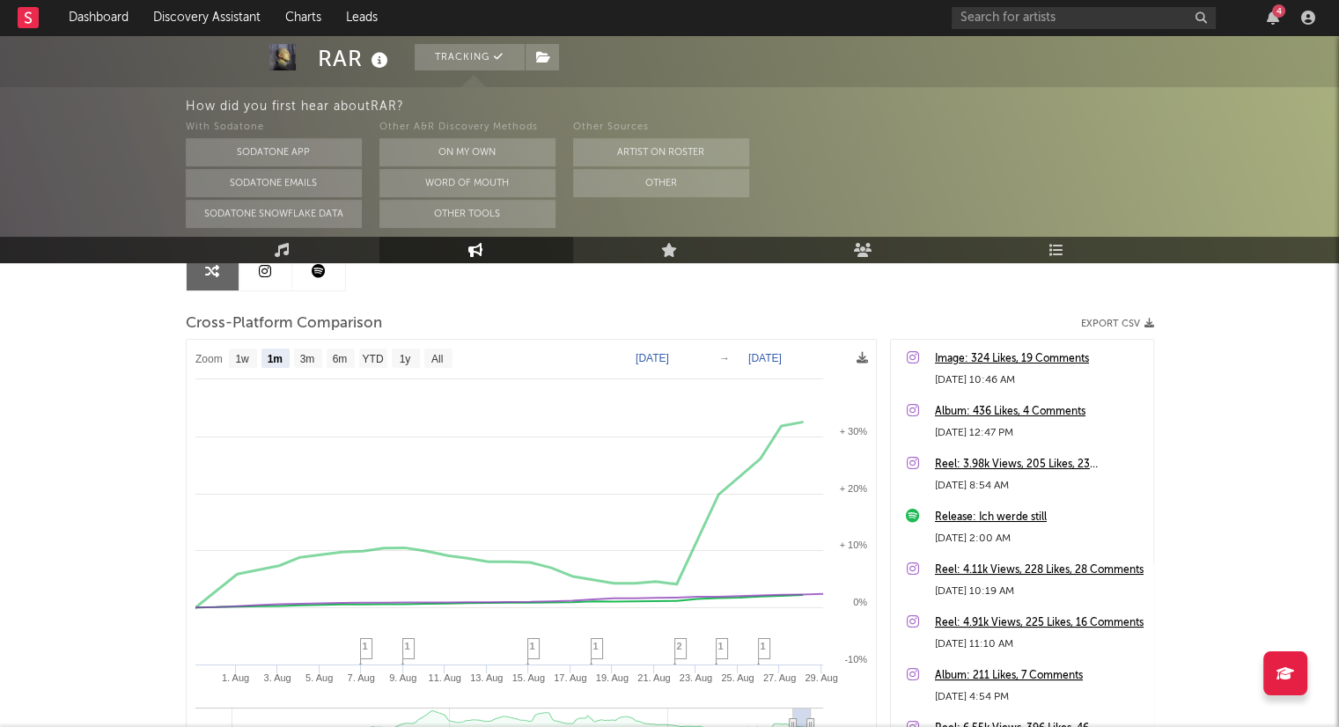
scroll to position [0, 0]
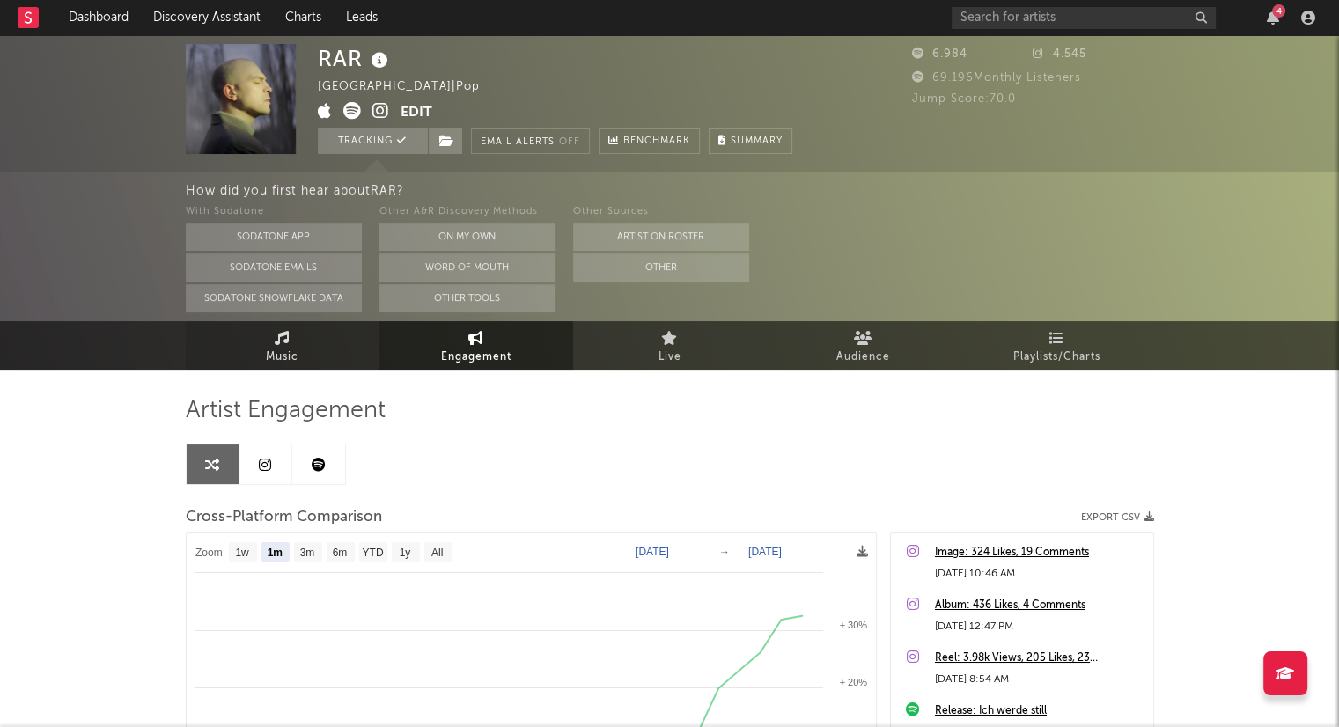
click at [316, 362] on link "Music" at bounding box center [283, 345] width 194 height 48
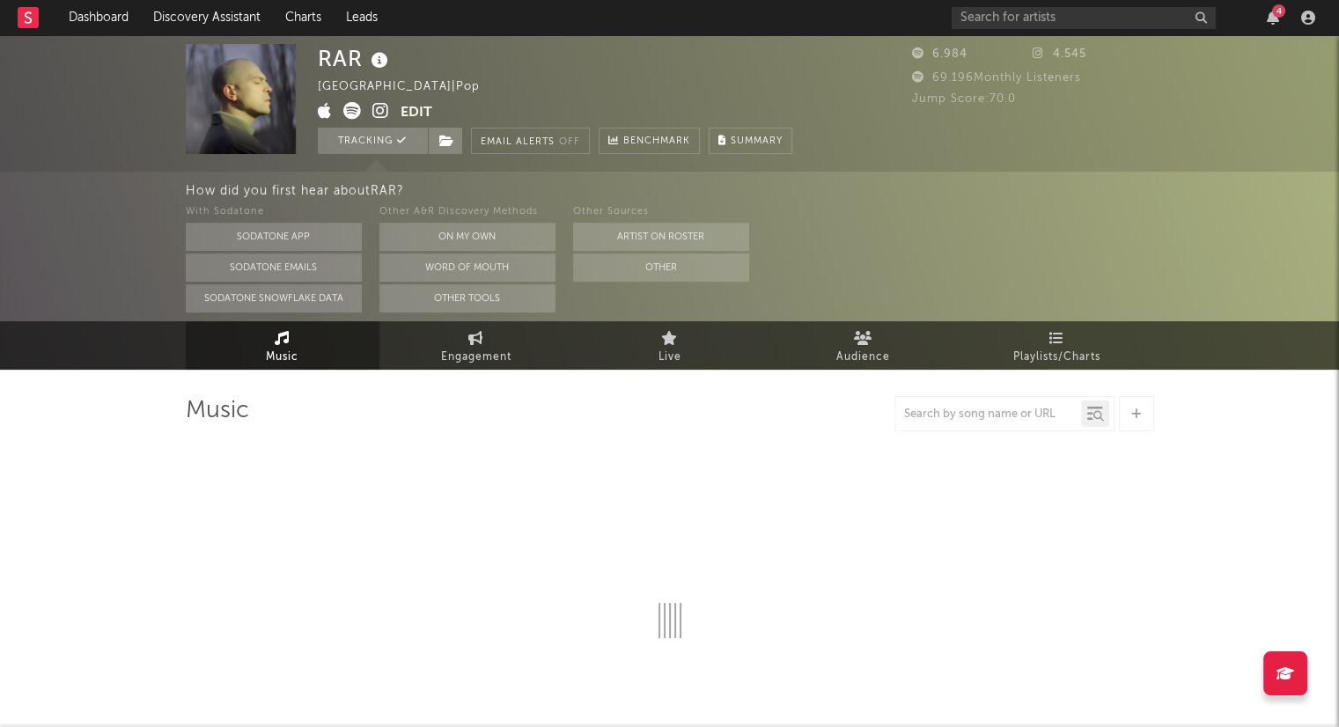
select select "6m"
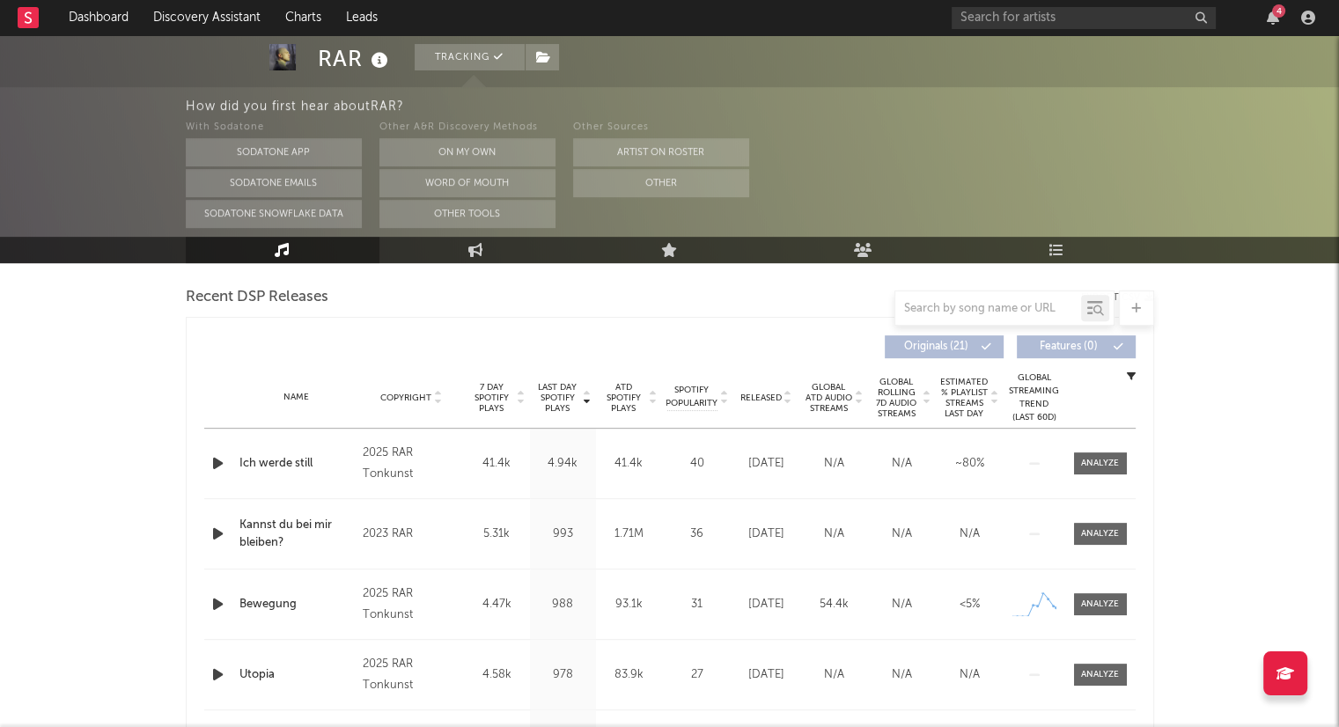
scroll to position [607, 0]
click at [789, 401] on icon at bounding box center [787, 403] width 9 height 7
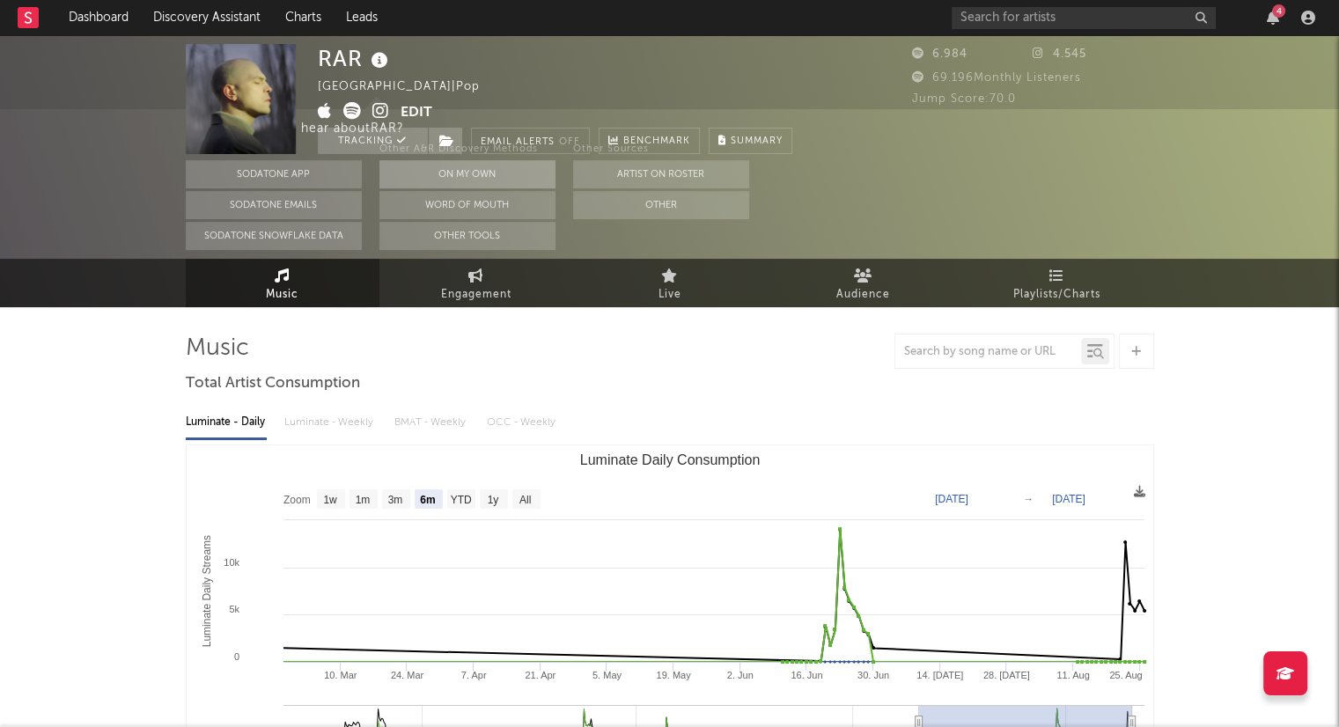
scroll to position [0, 0]
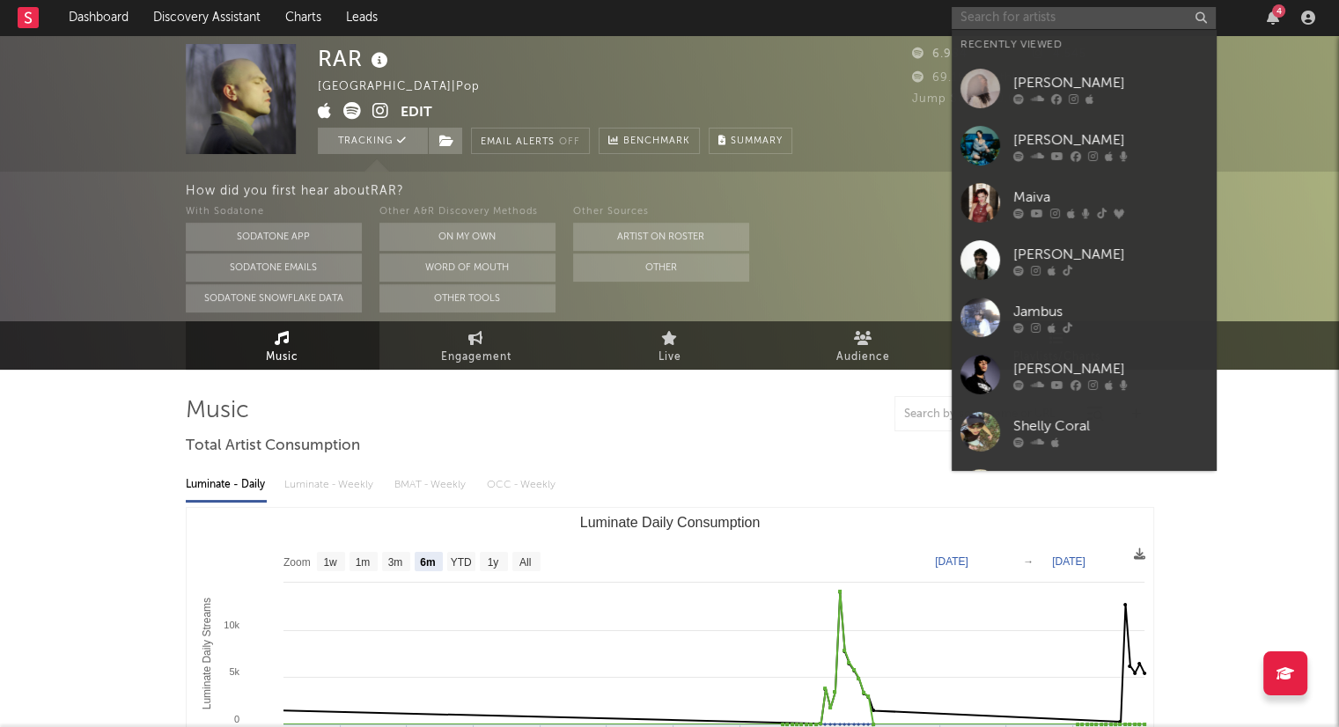
click at [1039, 10] on input "text" at bounding box center [1083, 18] width 264 height 22
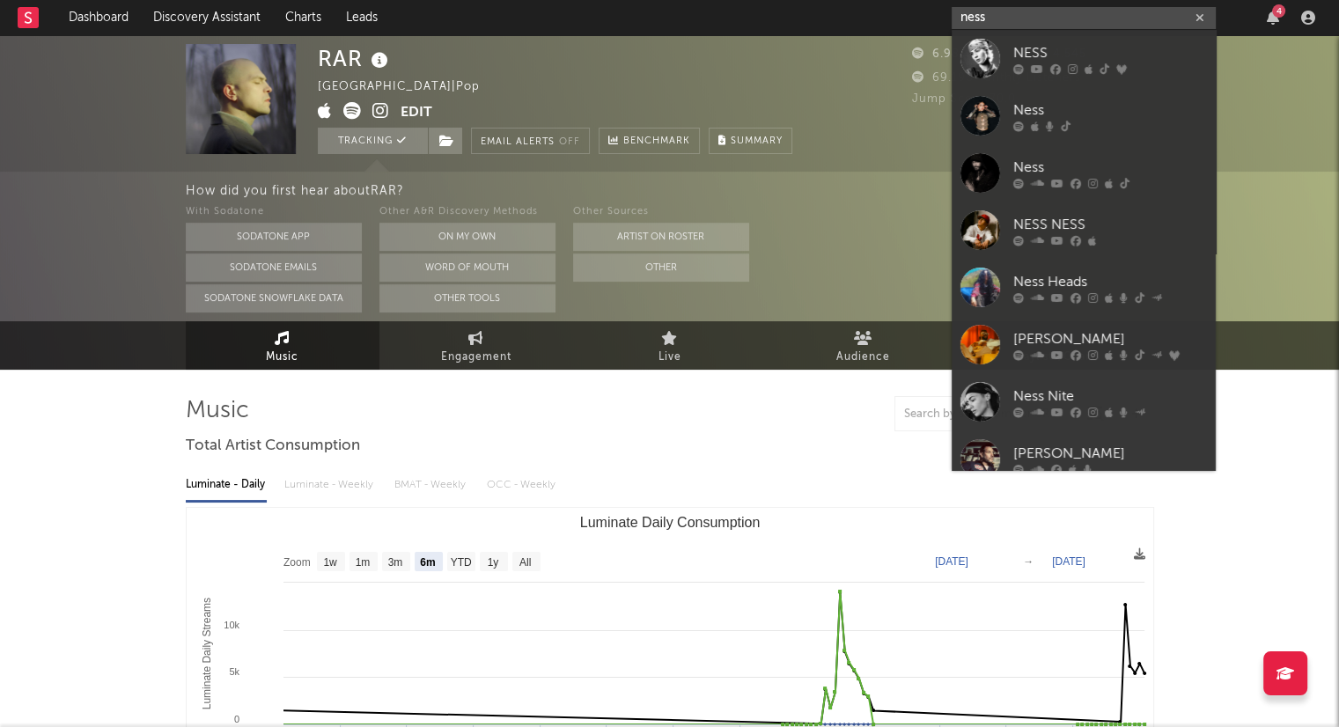
type input "ness"
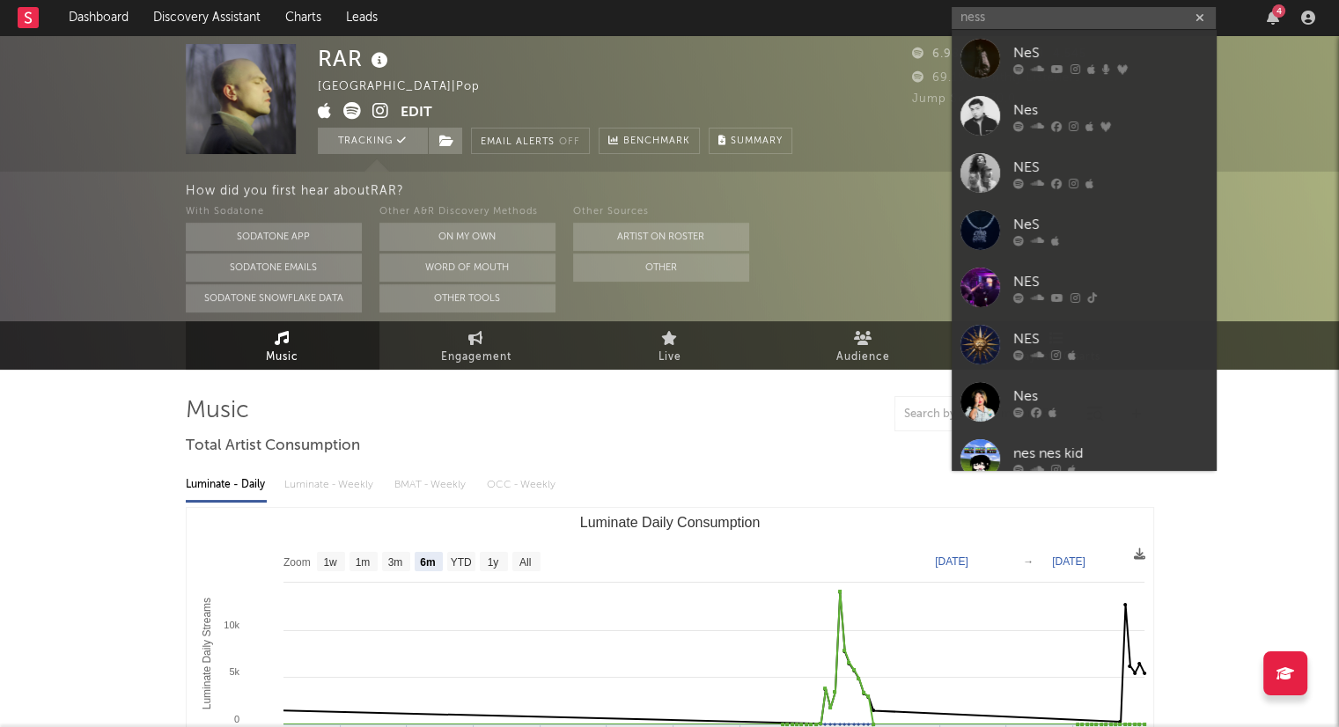
click at [1108, 203] on link "NeS" at bounding box center [1083, 230] width 264 height 57
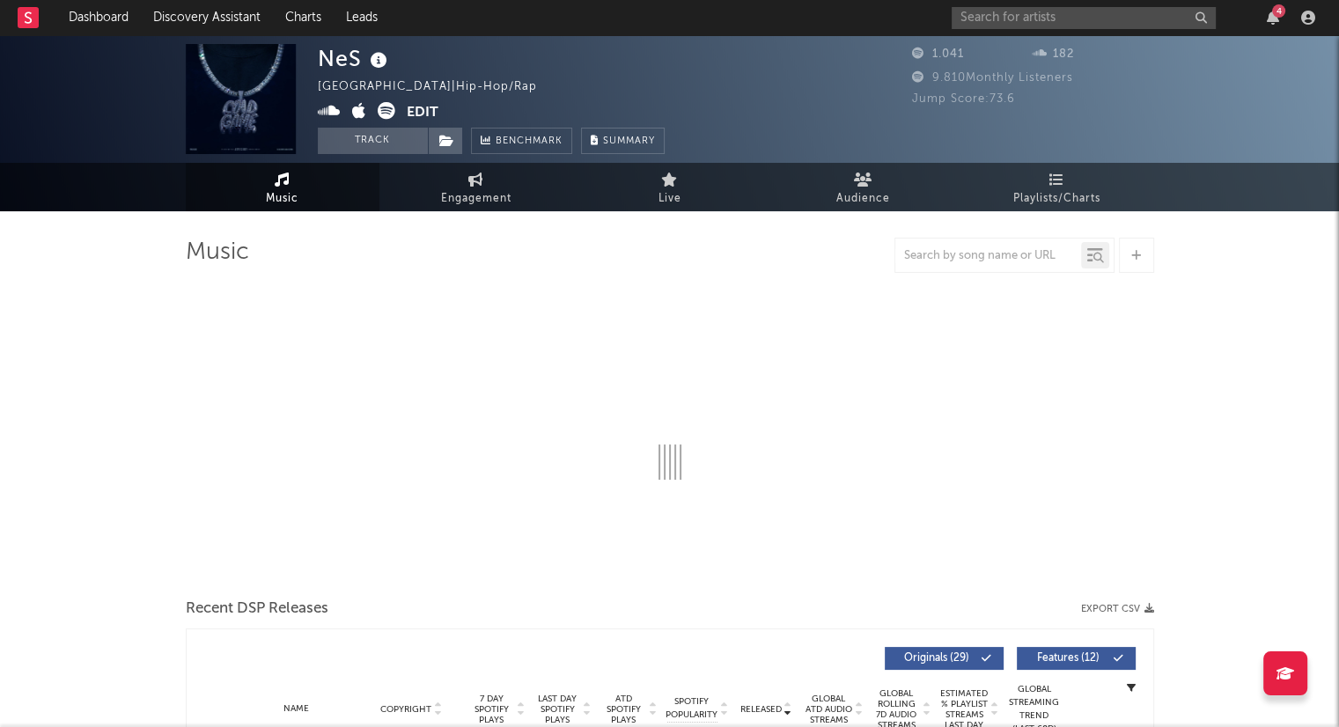
select select "1w"
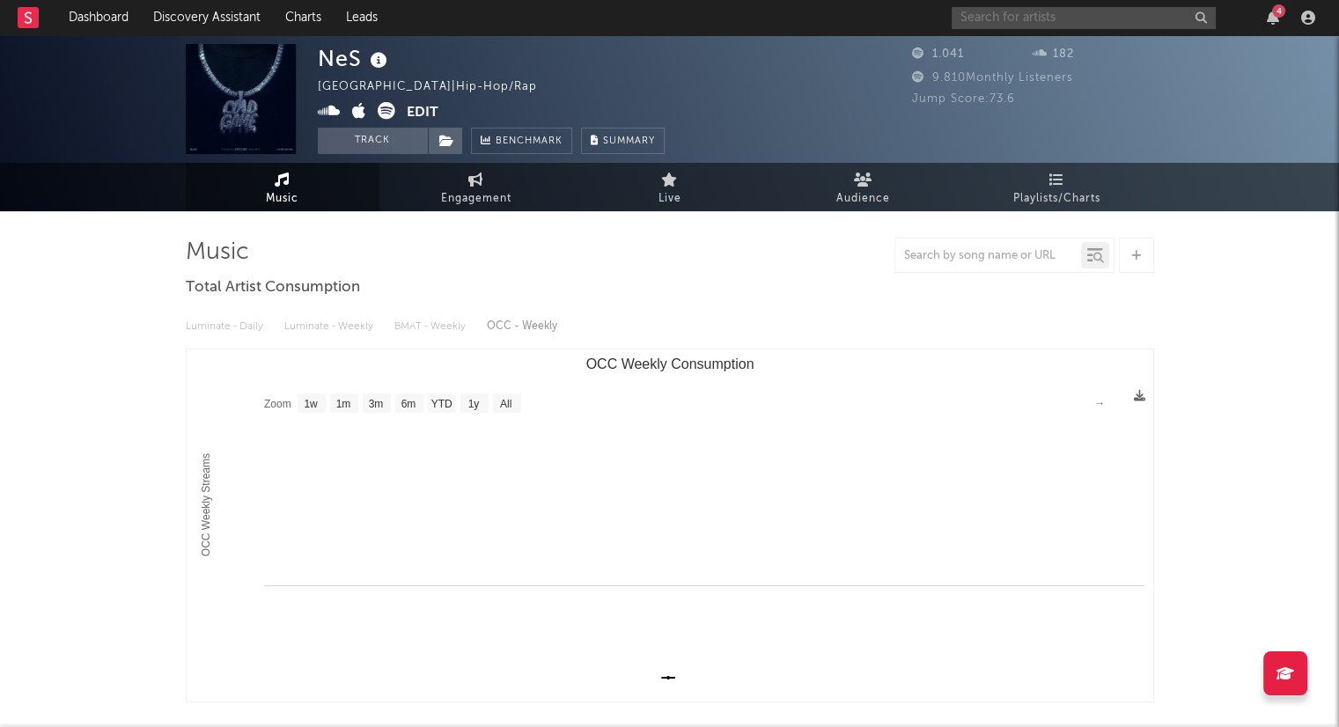
click at [1021, 15] on input "text" at bounding box center [1083, 18] width 264 height 22
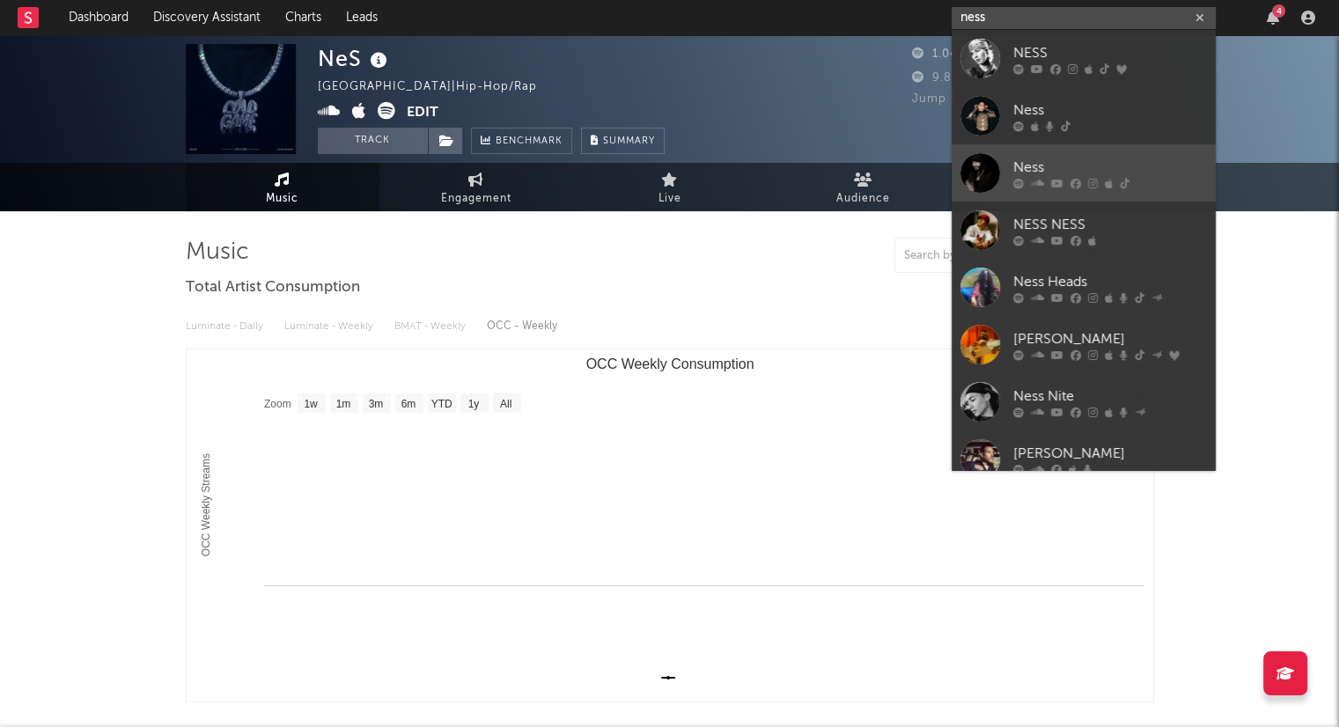
type input "ness"
click at [1091, 167] on div "Ness" at bounding box center [1110, 167] width 194 height 21
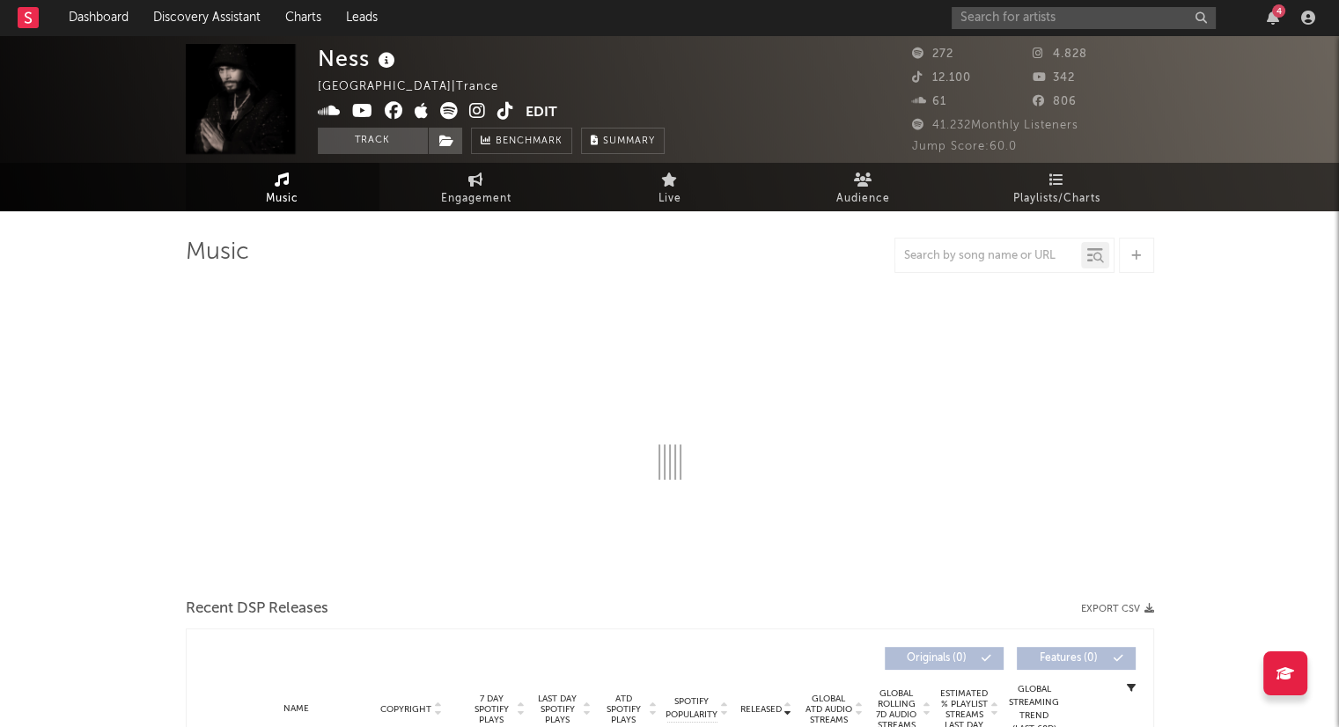
select select "1w"
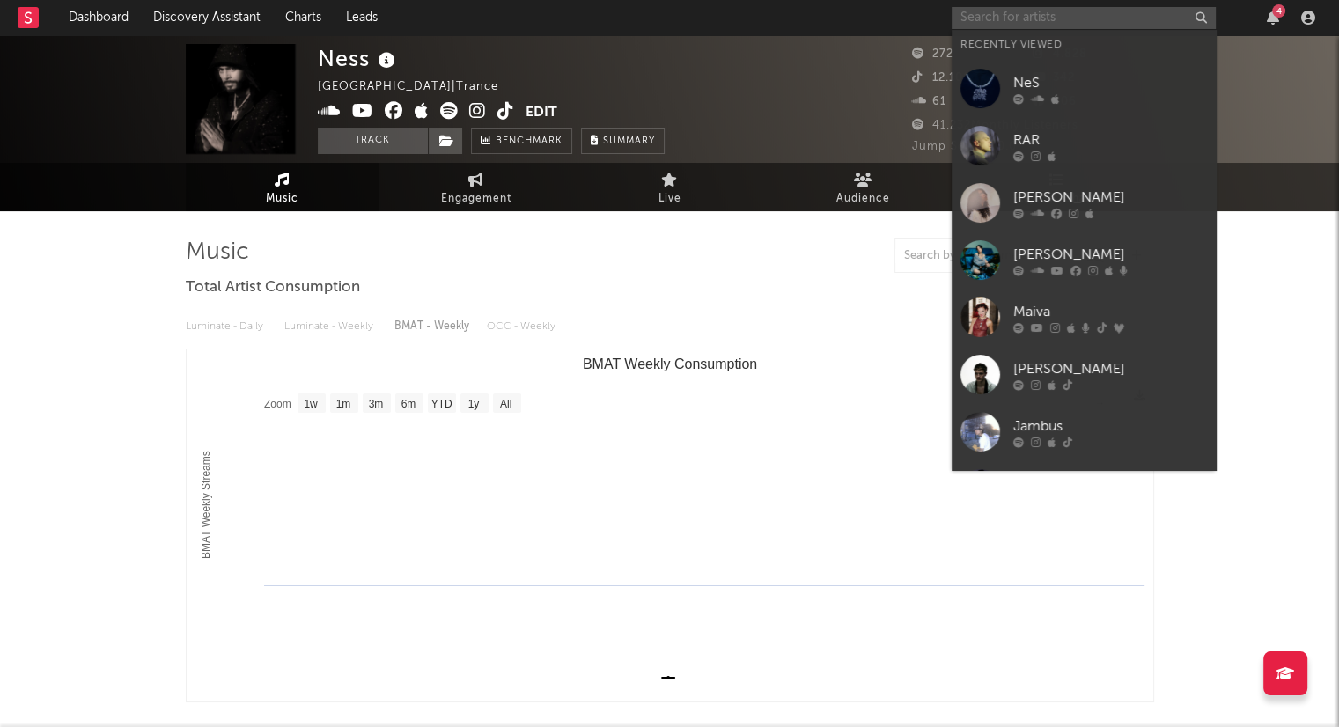
click at [1055, 21] on input "text" at bounding box center [1083, 18] width 264 height 22
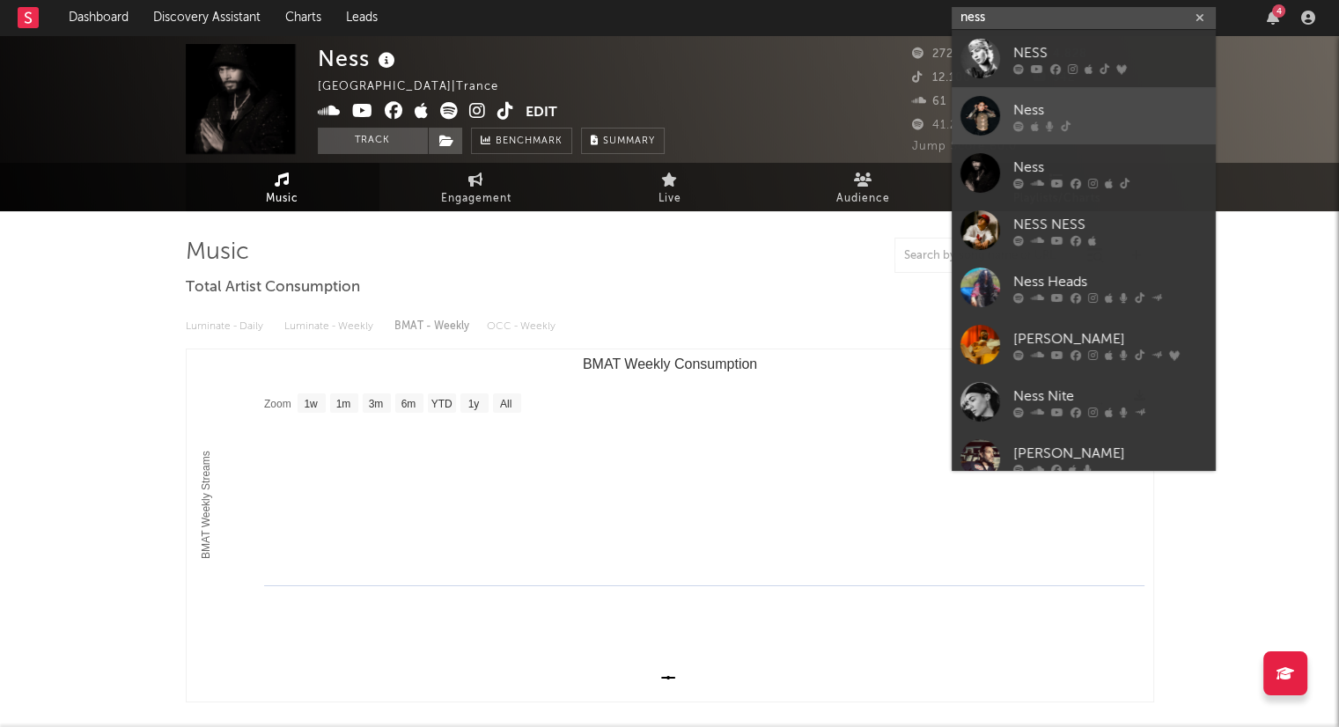
type input "ness"
click at [1095, 127] on div at bounding box center [1110, 126] width 194 height 11
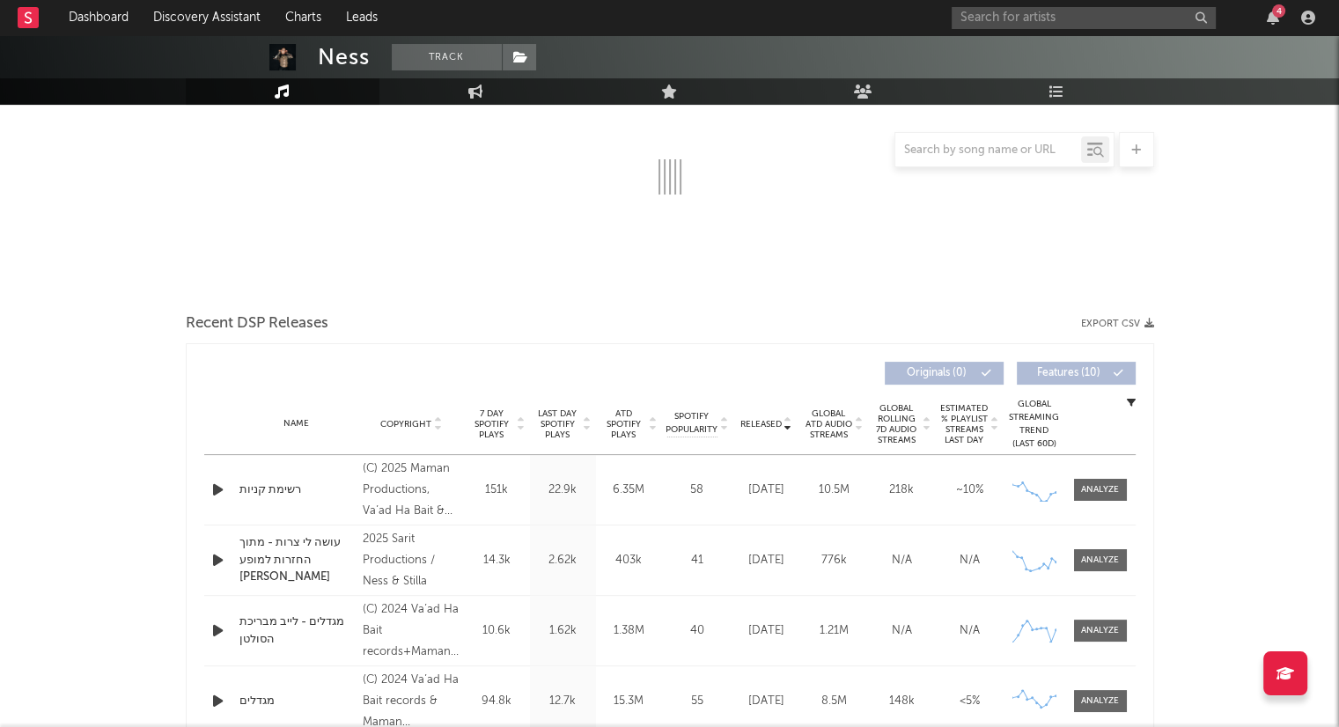
select select "1w"
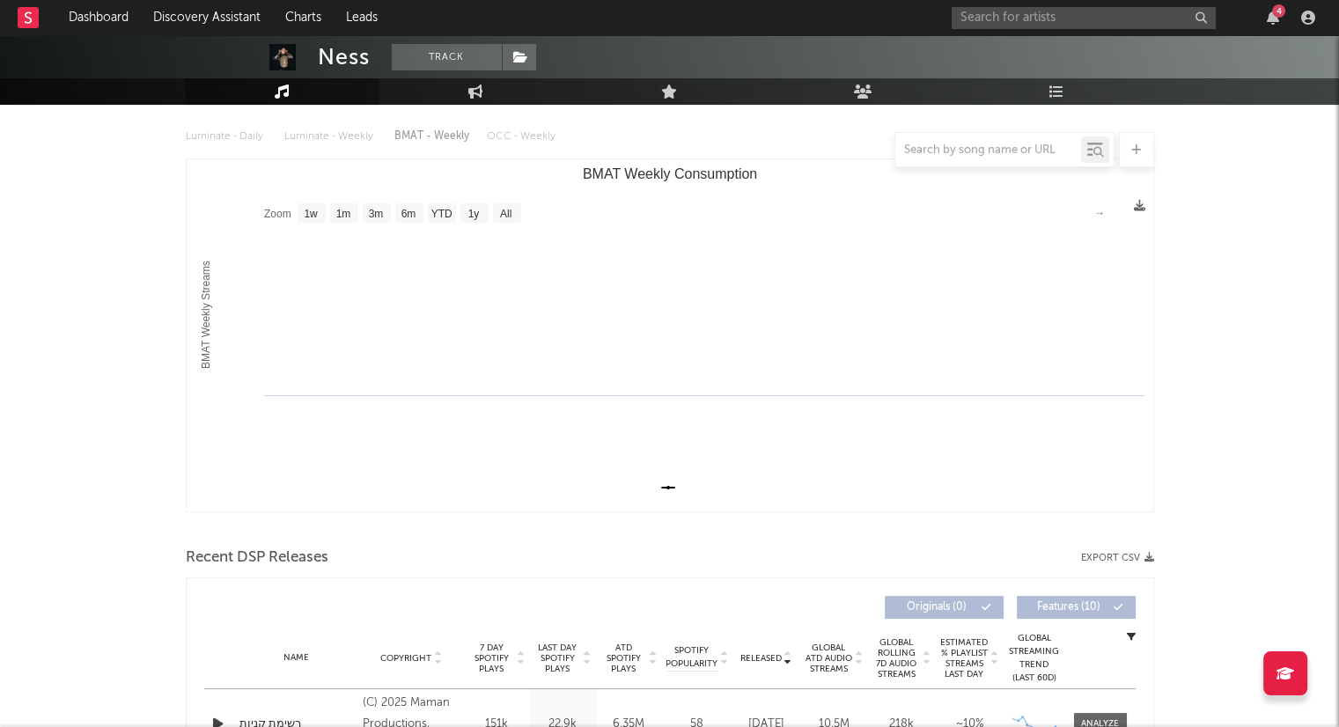
scroll to position [117, 0]
